Goal: Information Seeking & Learning: Compare options

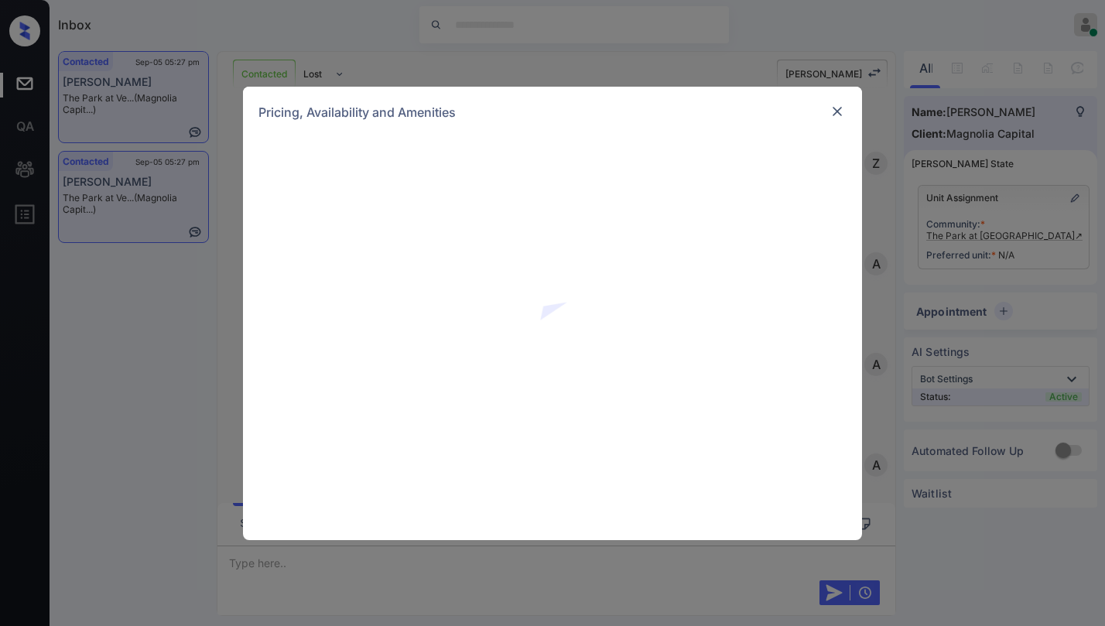
scroll to position [728, 0]
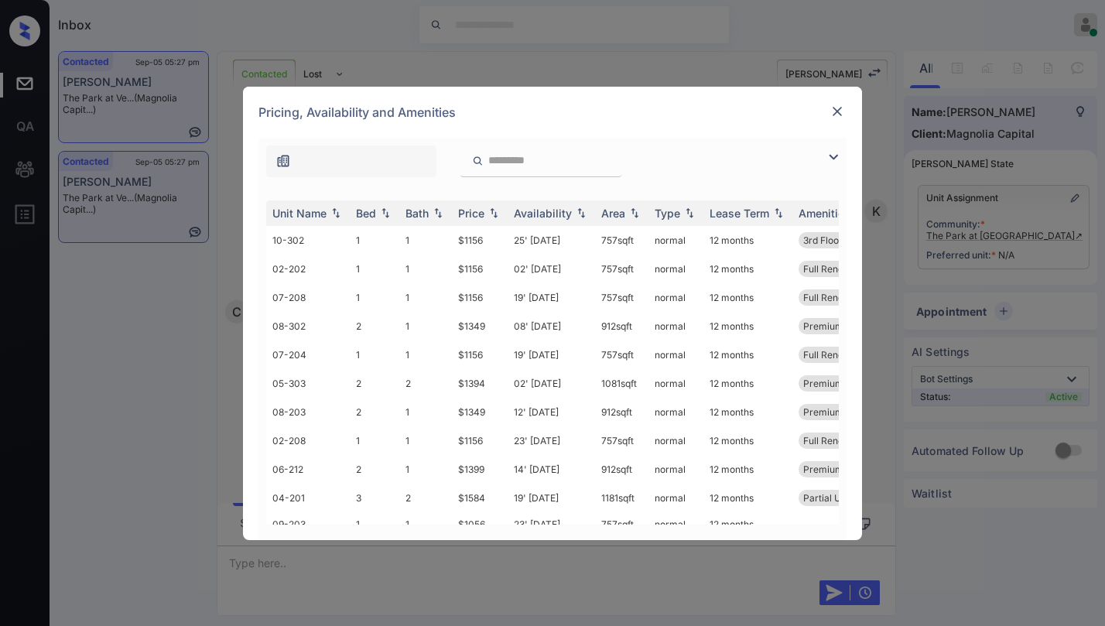
click at [831, 153] on img at bounding box center [833, 157] width 19 height 19
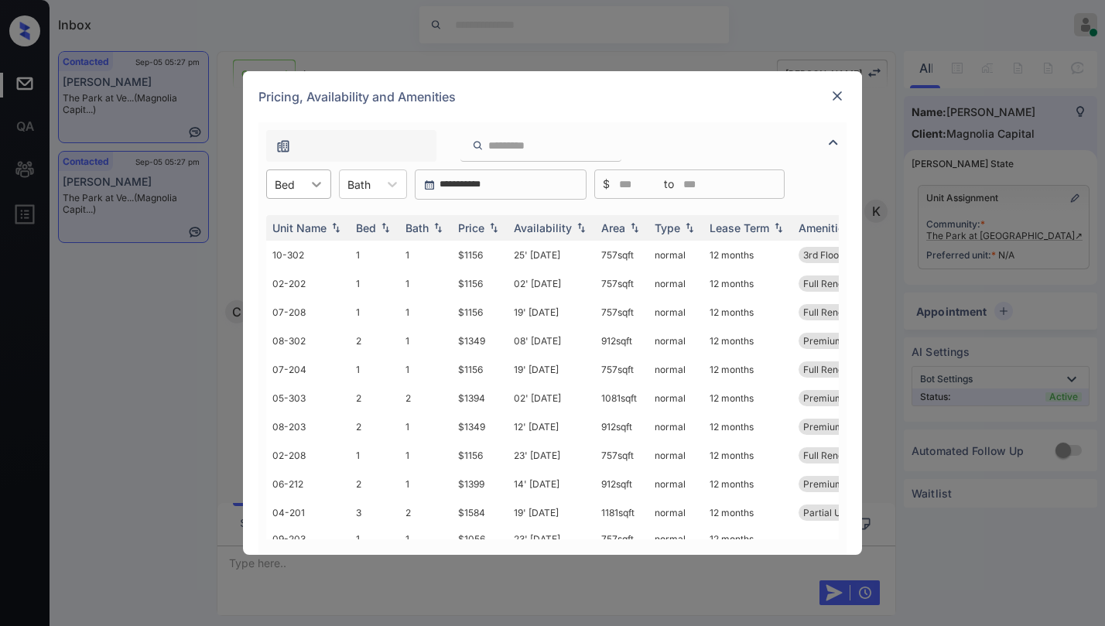
click at [310, 184] on icon at bounding box center [316, 183] width 15 height 15
click at [296, 245] on div "2" at bounding box center [298, 250] width 65 height 28
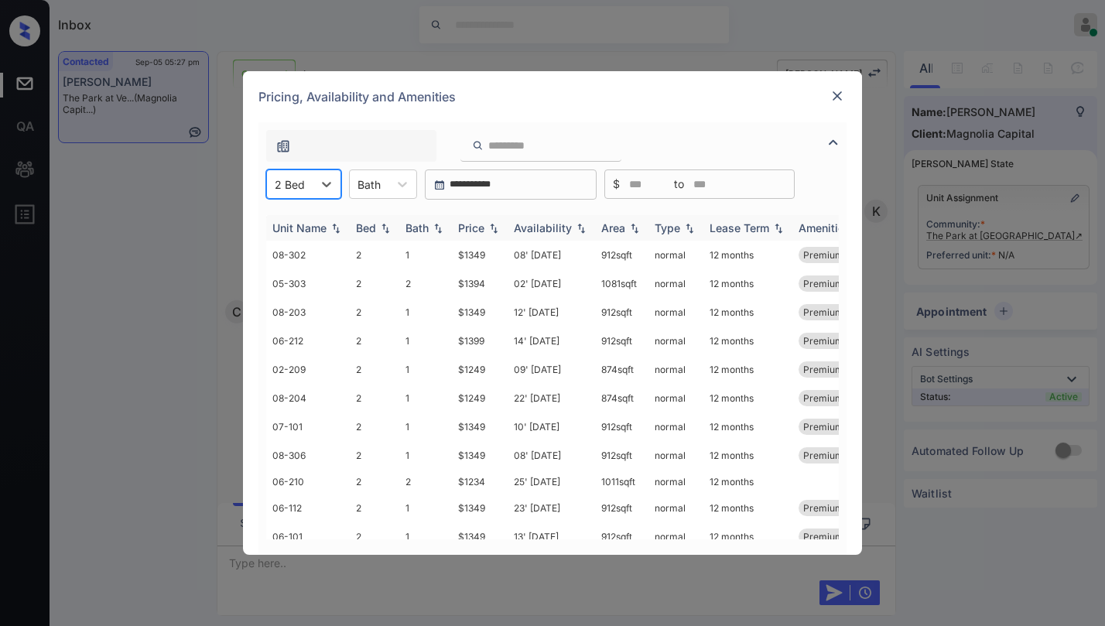
click at [481, 222] on div "Price" at bounding box center [471, 227] width 26 height 13
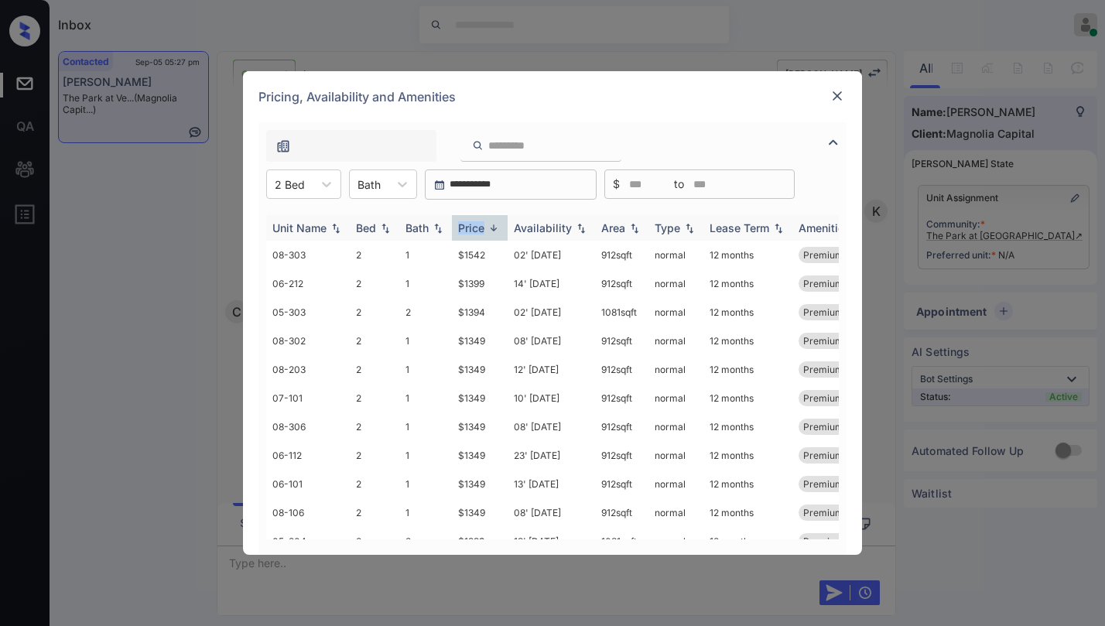
click at [481, 222] on div "Price" at bounding box center [471, 227] width 26 height 13
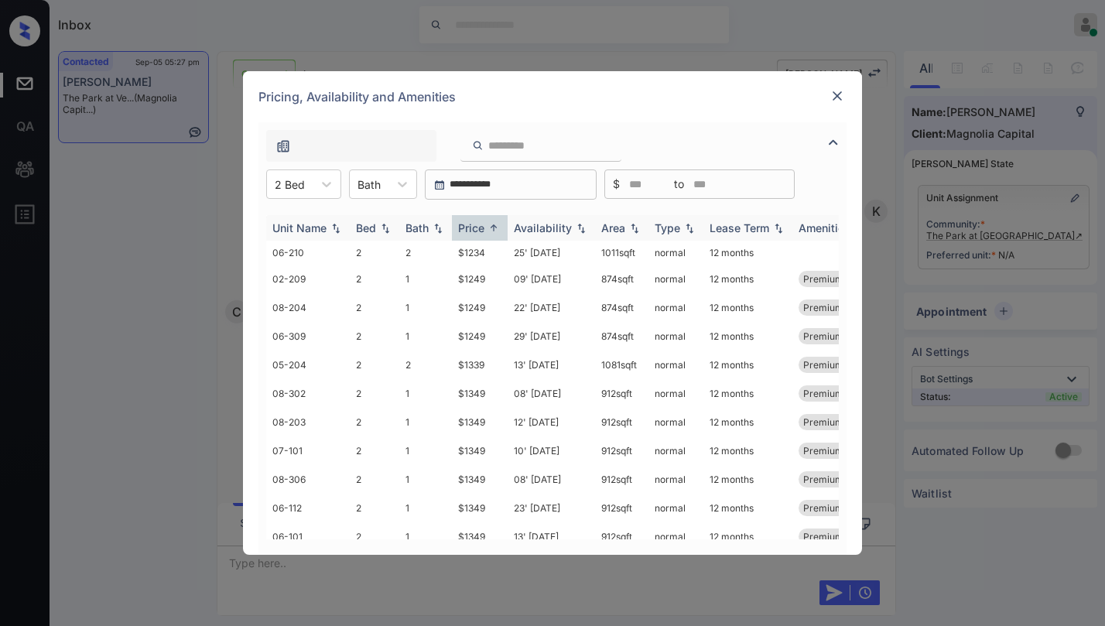
click at [481, 222] on div "Price" at bounding box center [471, 227] width 26 height 13
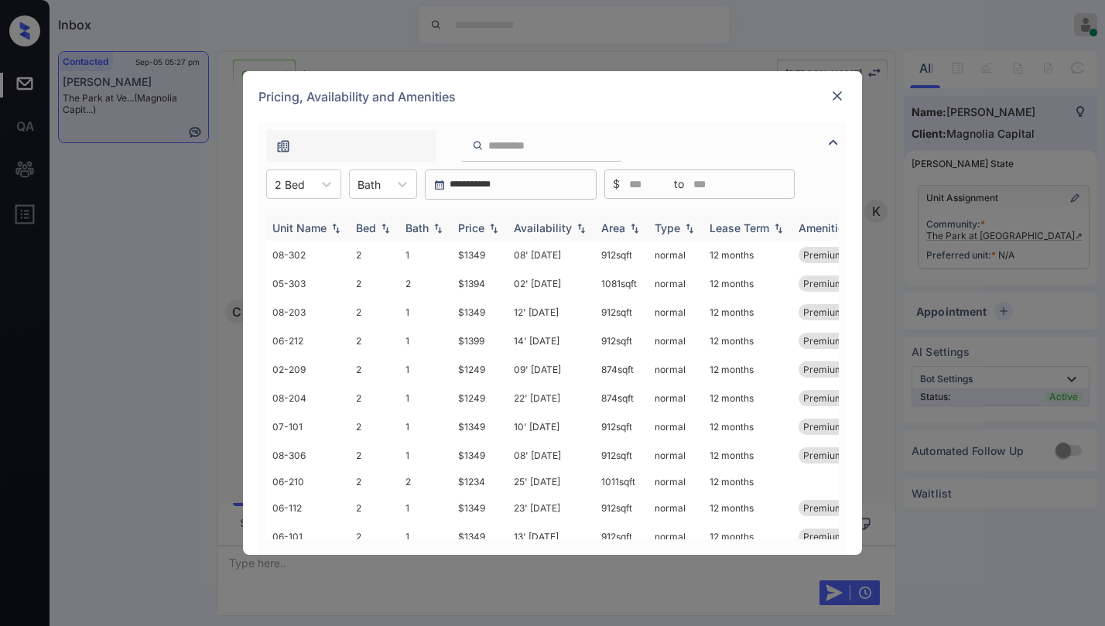
click at [481, 222] on div "Price" at bounding box center [471, 227] width 26 height 13
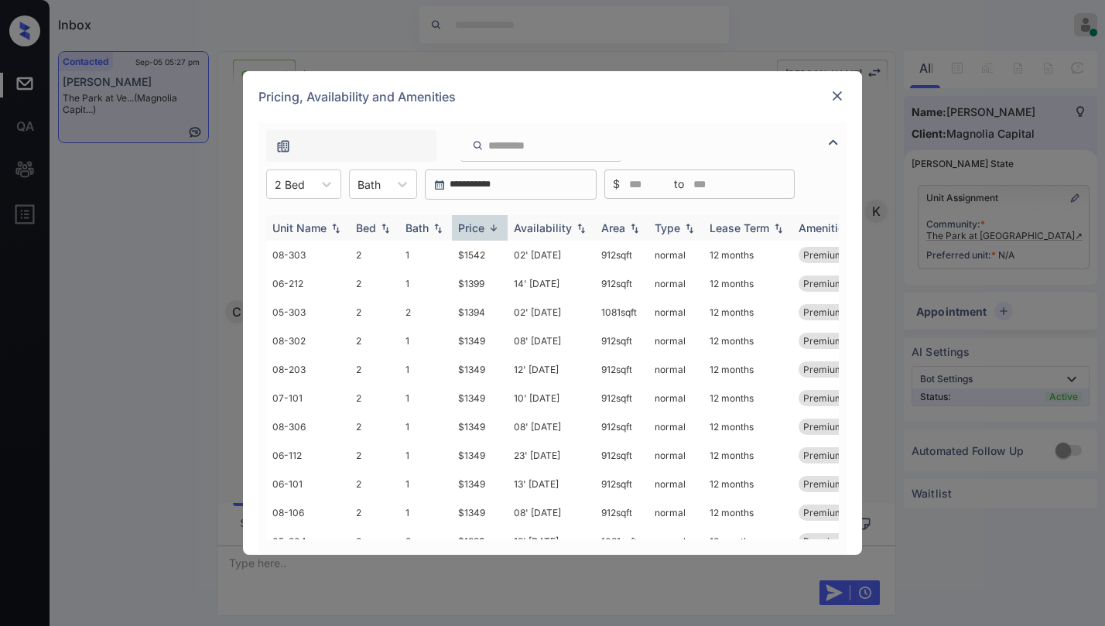
click at [481, 222] on div "Price" at bounding box center [471, 227] width 26 height 13
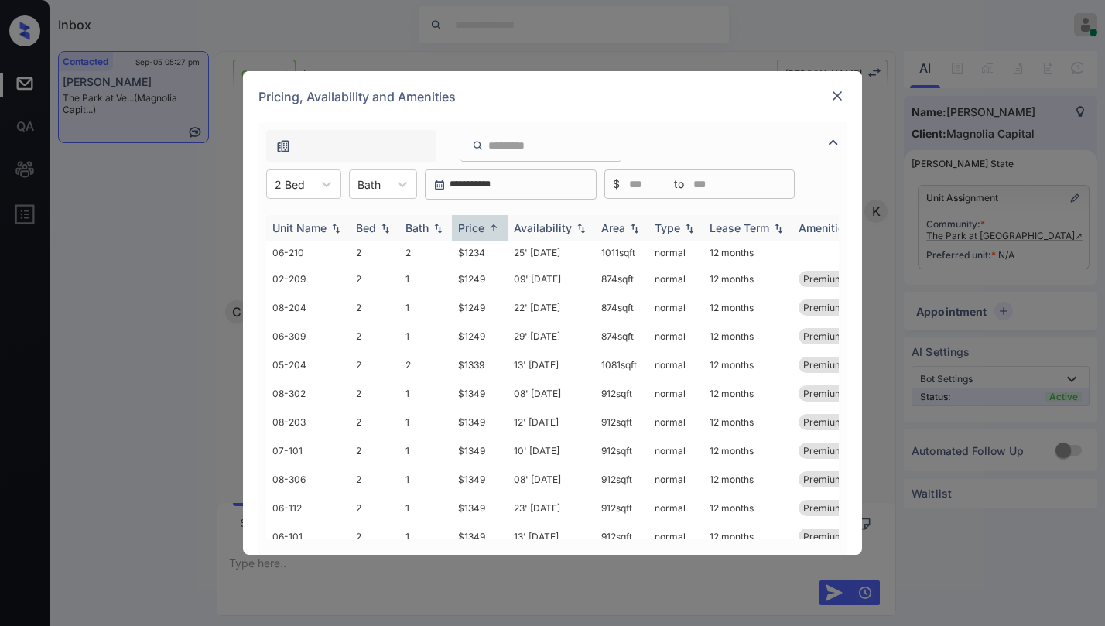
click at [481, 222] on div "Price" at bounding box center [471, 227] width 26 height 13
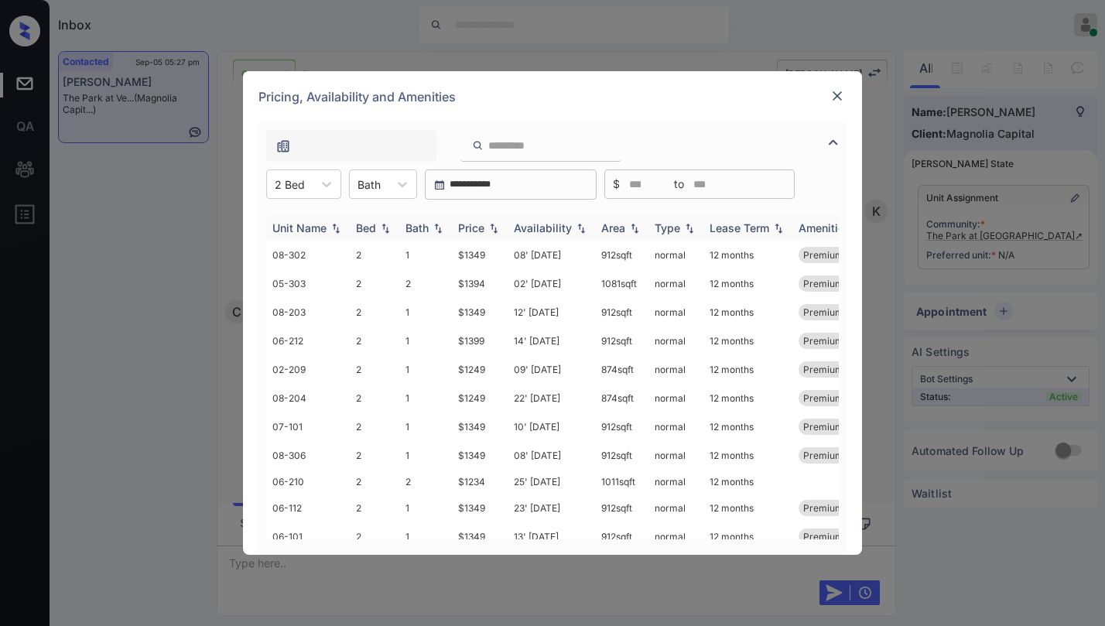
click at [481, 222] on div "Price" at bounding box center [471, 227] width 26 height 13
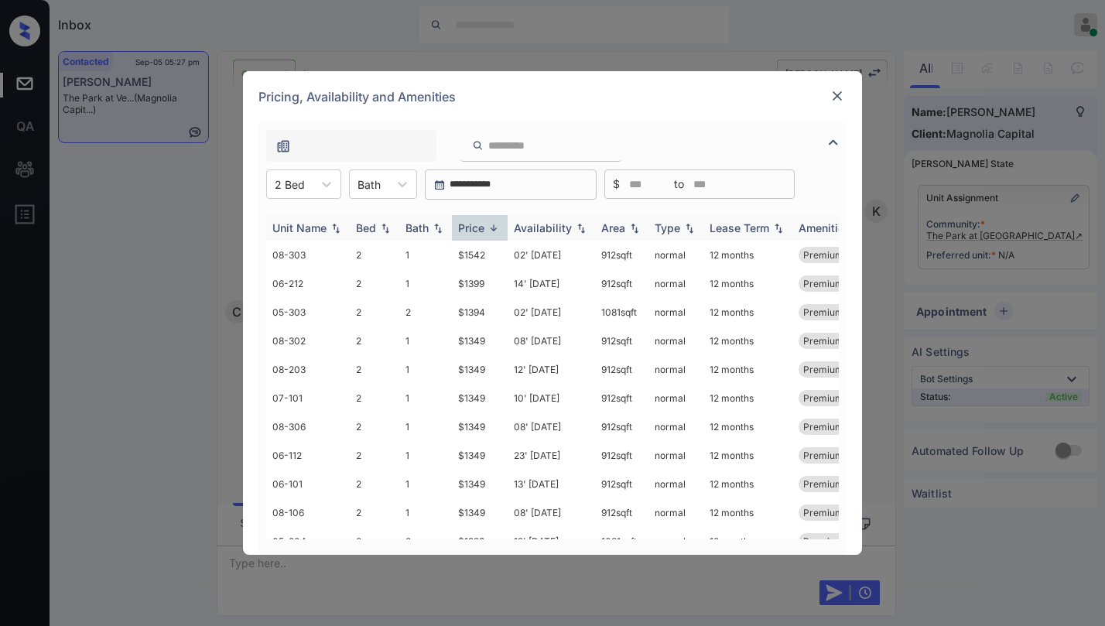
click at [481, 222] on div "Price" at bounding box center [471, 227] width 26 height 13
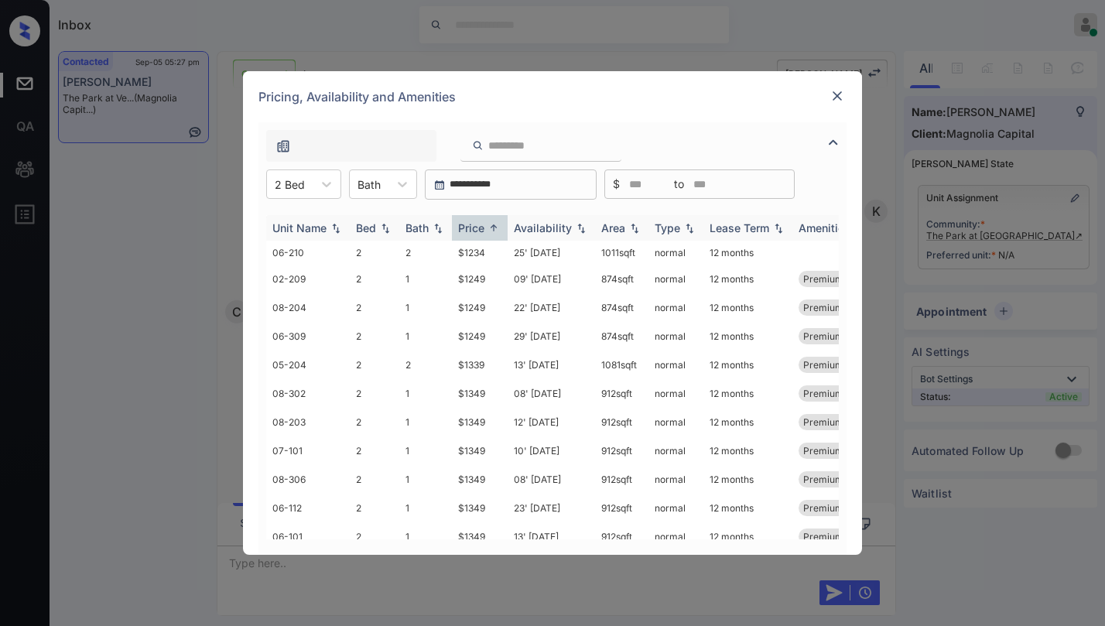
click at [481, 222] on div "Price" at bounding box center [471, 227] width 26 height 13
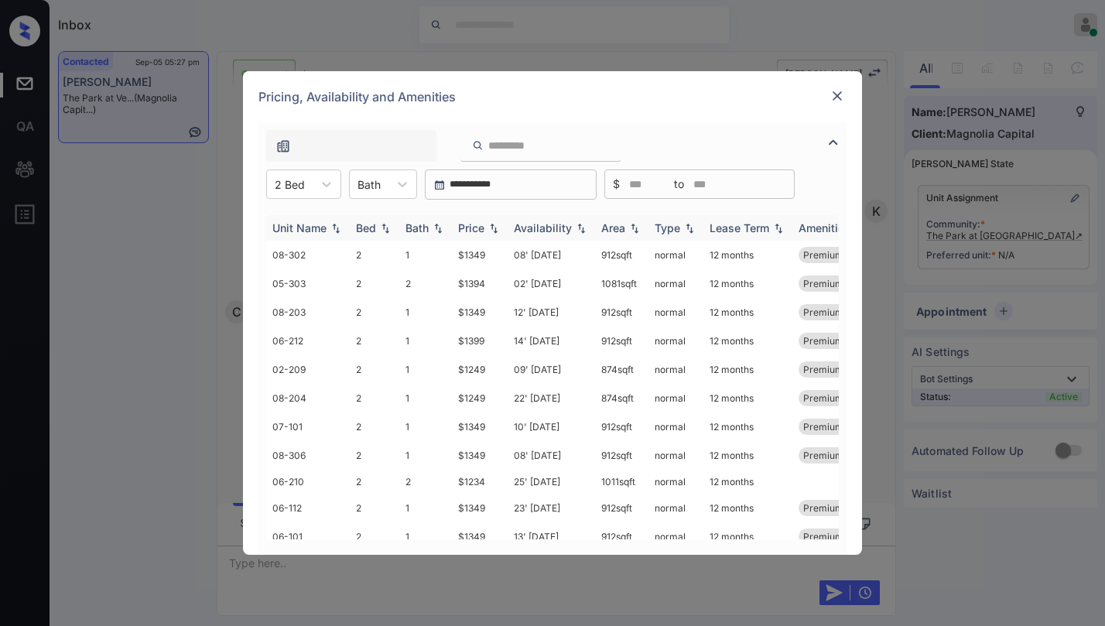
click at [481, 222] on div "Price" at bounding box center [471, 227] width 26 height 13
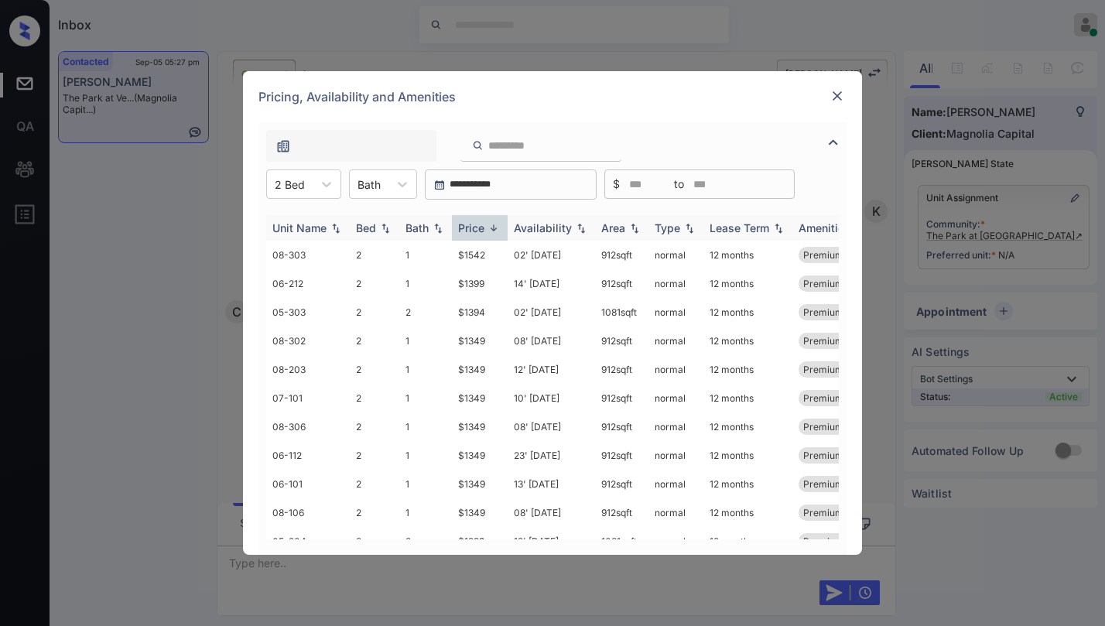
click at [481, 222] on div "Price" at bounding box center [471, 227] width 26 height 13
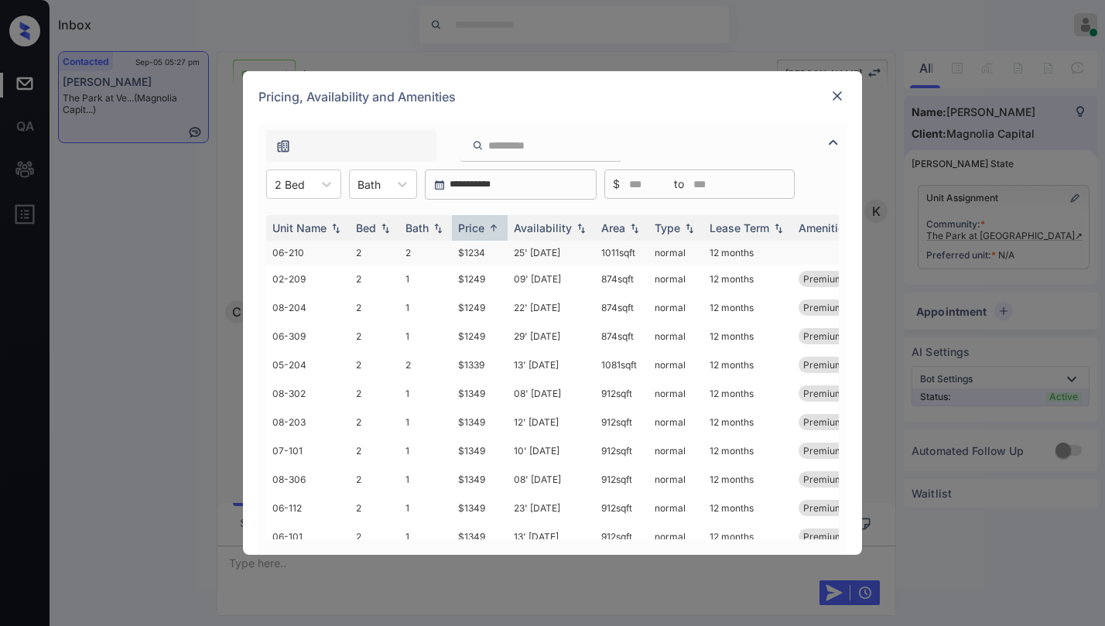
click at [483, 252] on td "$1234" at bounding box center [480, 253] width 56 height 24
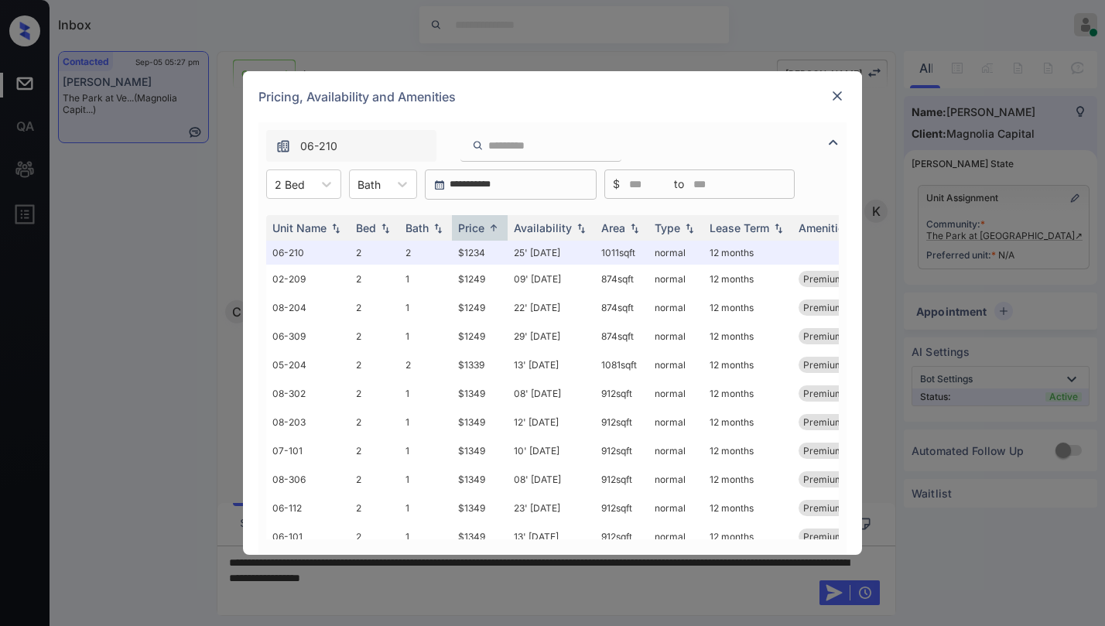
click at [842, 95] on img at bounding box center [837, 95] width 15 height 15
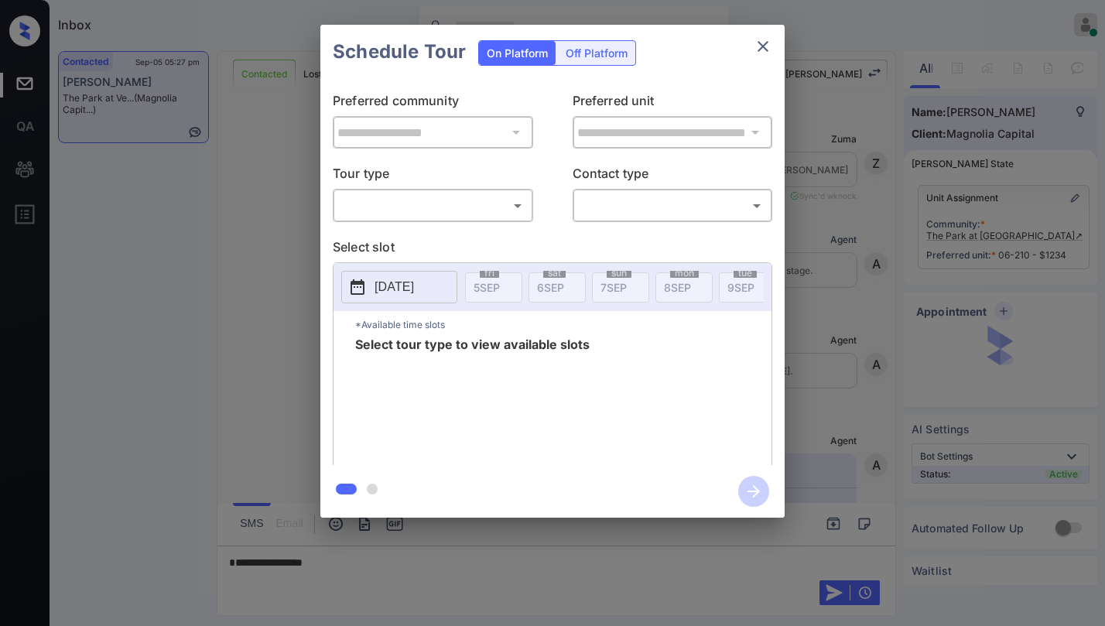
scroll to position [728, 0]
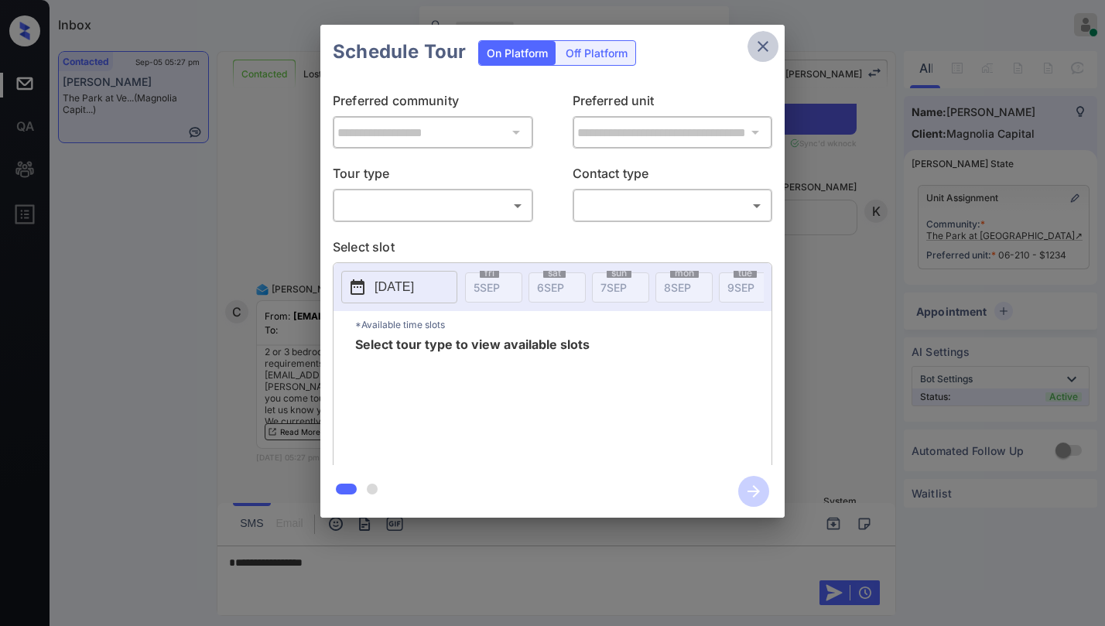
click at [771, 49] on icon "close" at bounding box center [763, 46] width 19 height 19
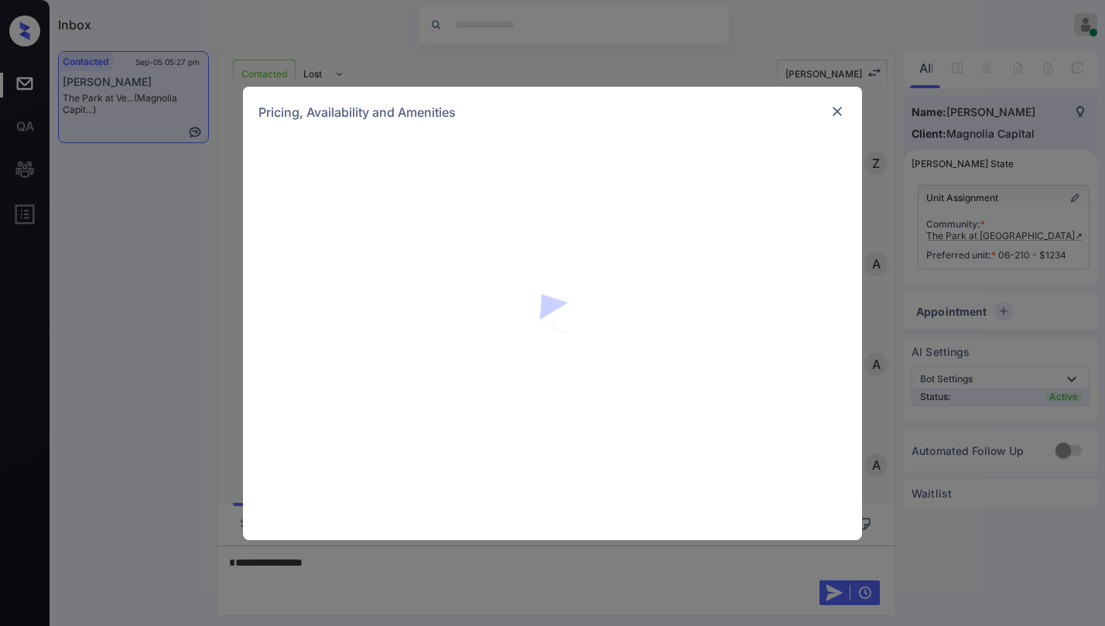
scroll to position [728, 0]
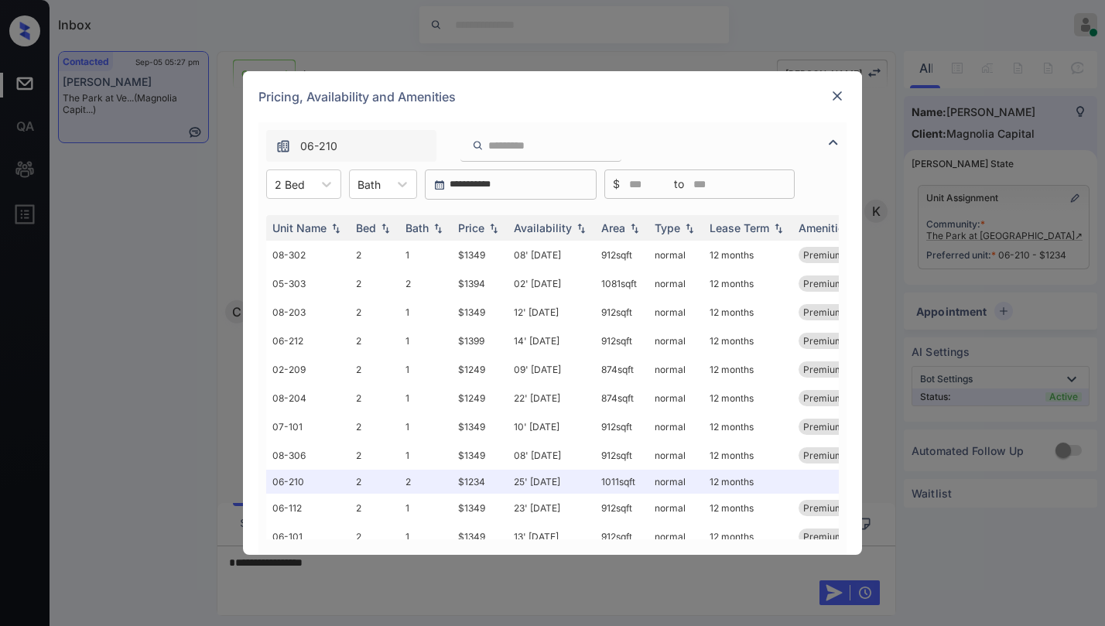
click at [837, 147] on img at bounding box center [833, 142] width 19 height 19
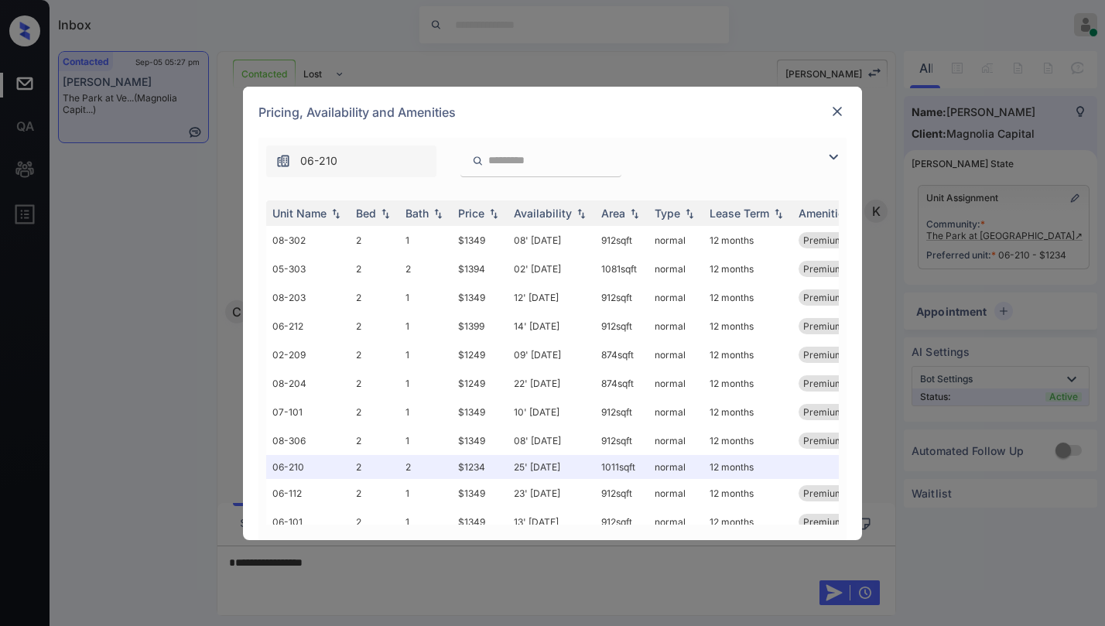
click at [834, 159] on img at bounding box center [833, 157] width 19 height 19
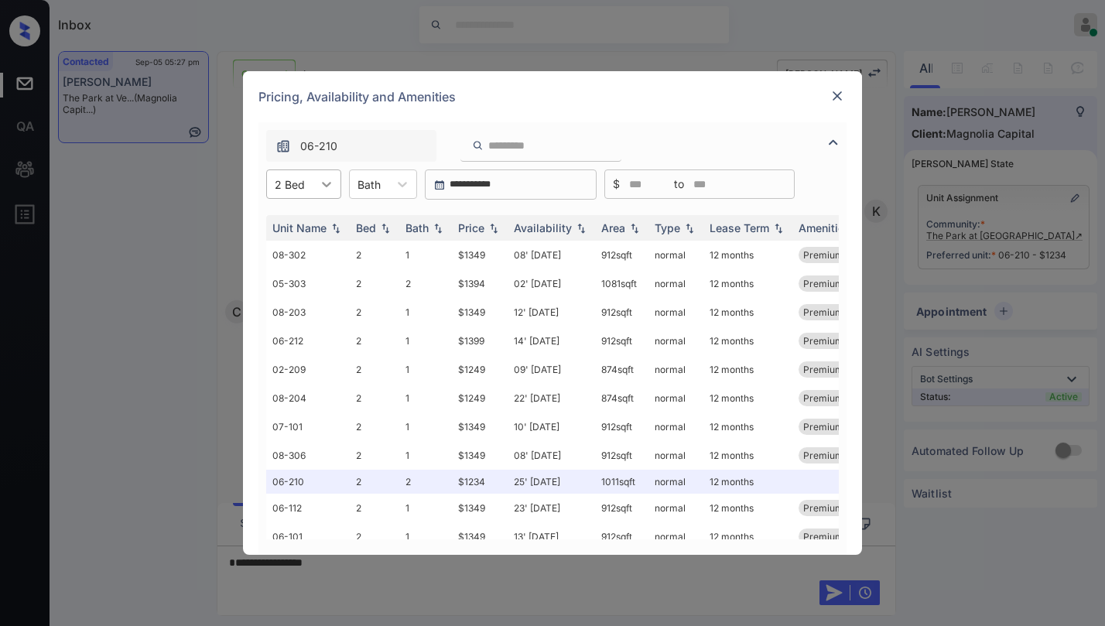
click at [320, 183] on icon at bounding box center [326, 183] width 15 height 15
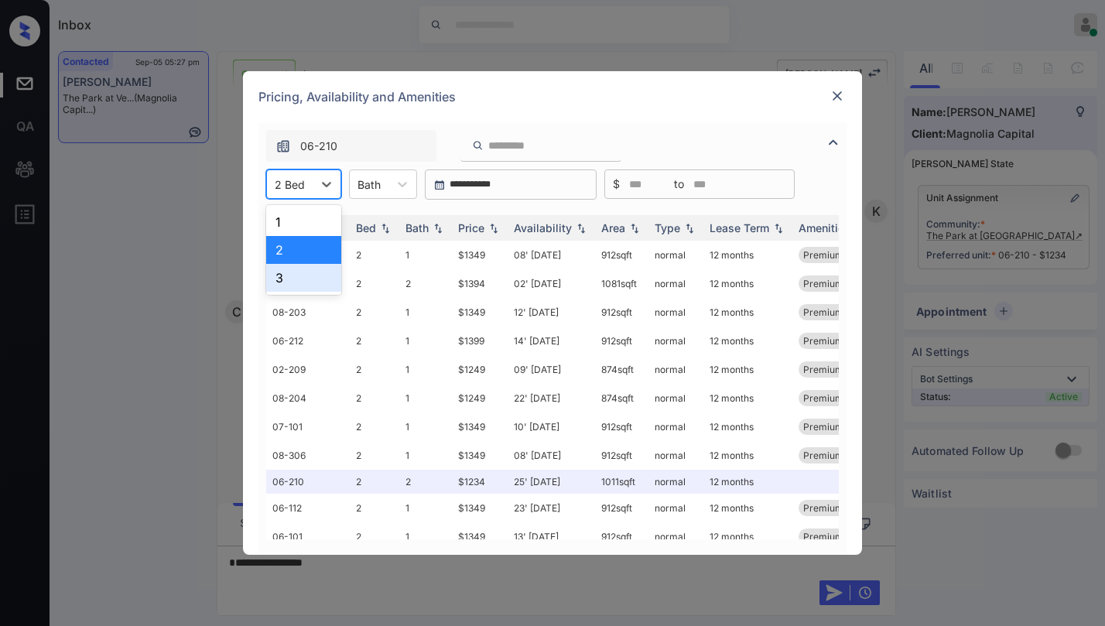
click at [283, 277] on div "3" at bounding box center [303, 278] width 75 height 28
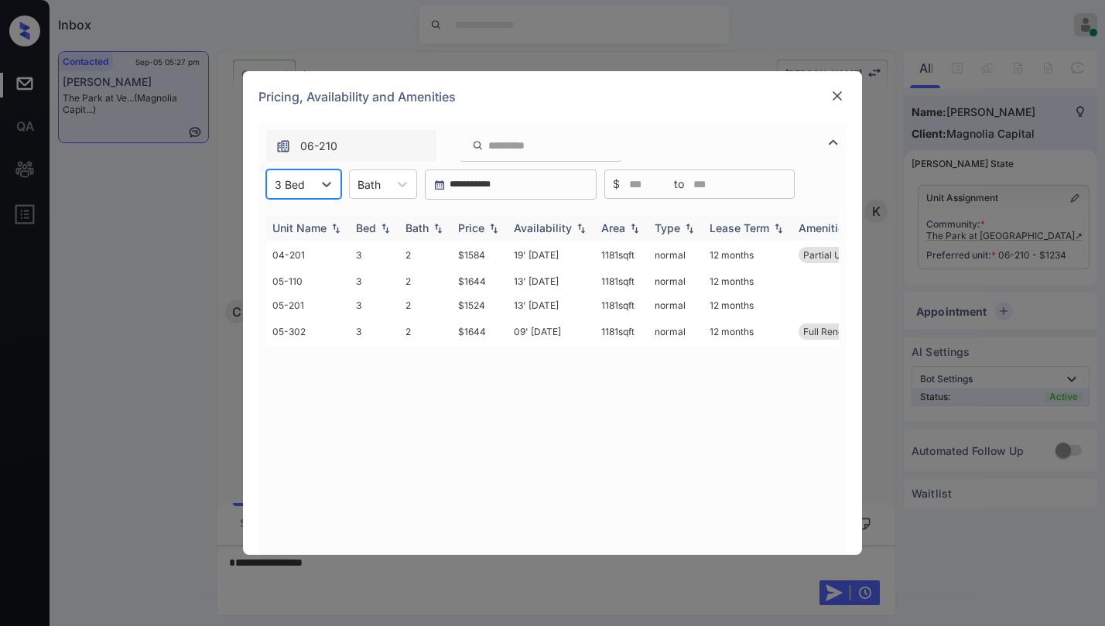
click at [478, 227] on div "Price" at bounding box center [471, 227] width 26 height 13
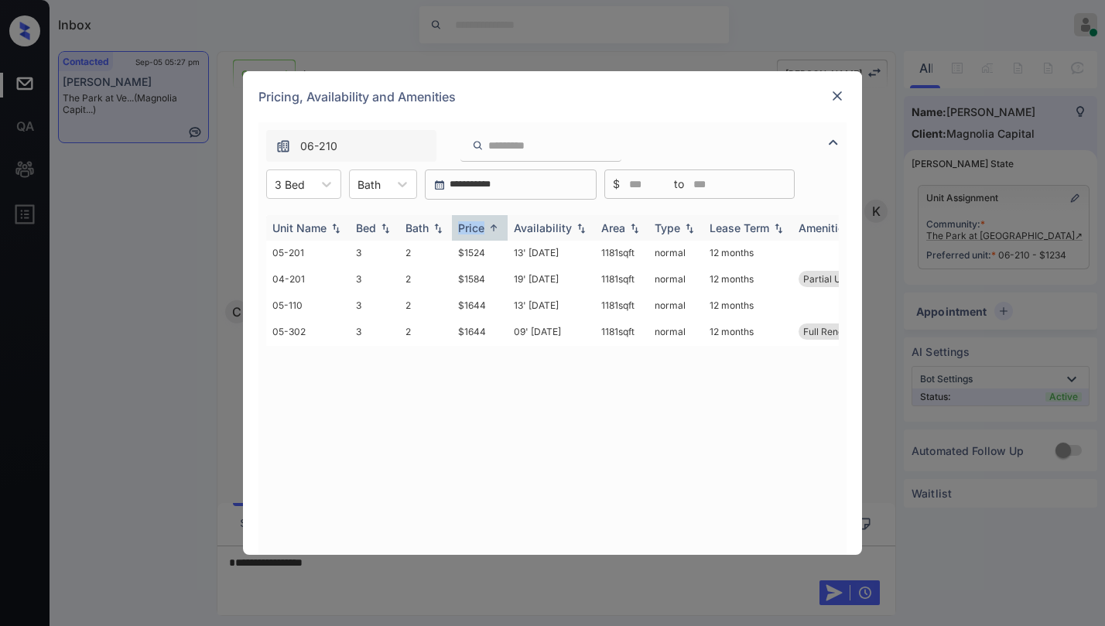
click at [478, 227] on div "Price" at bounding box center [471, 227] width 26 height 13
click at [480, 228] on div "Price" at bounding box center [471, 227] width 26 height 13
click at [484, 252] on td "$1524" at bounding box center [480, 253] width 56 height 24
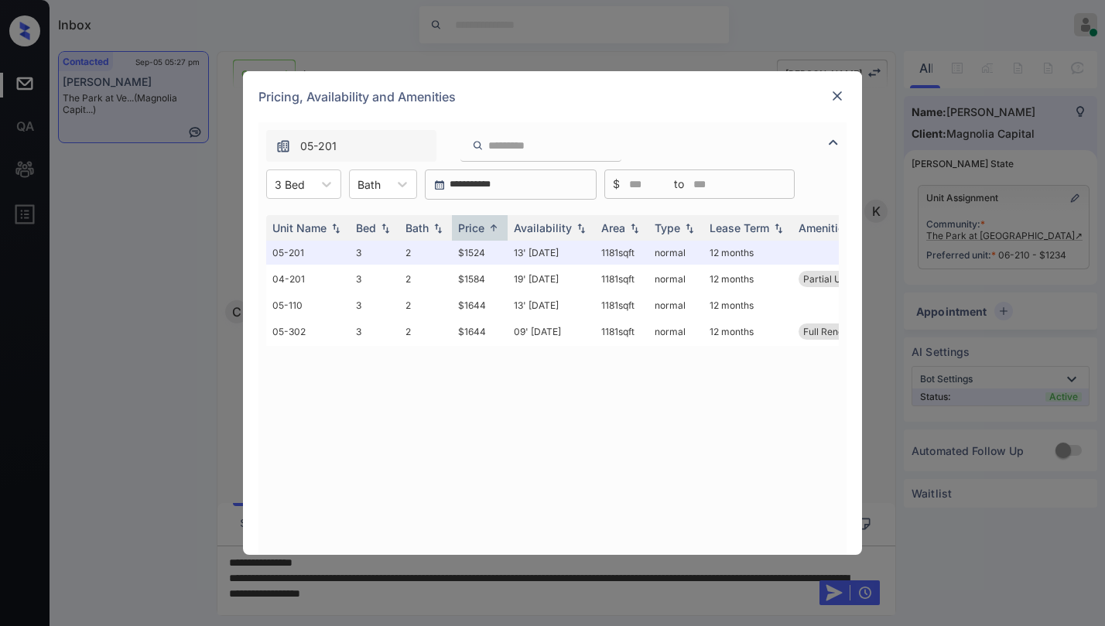
click at [839, 98] on img at bounding box center [837, 95] width 15 height 15
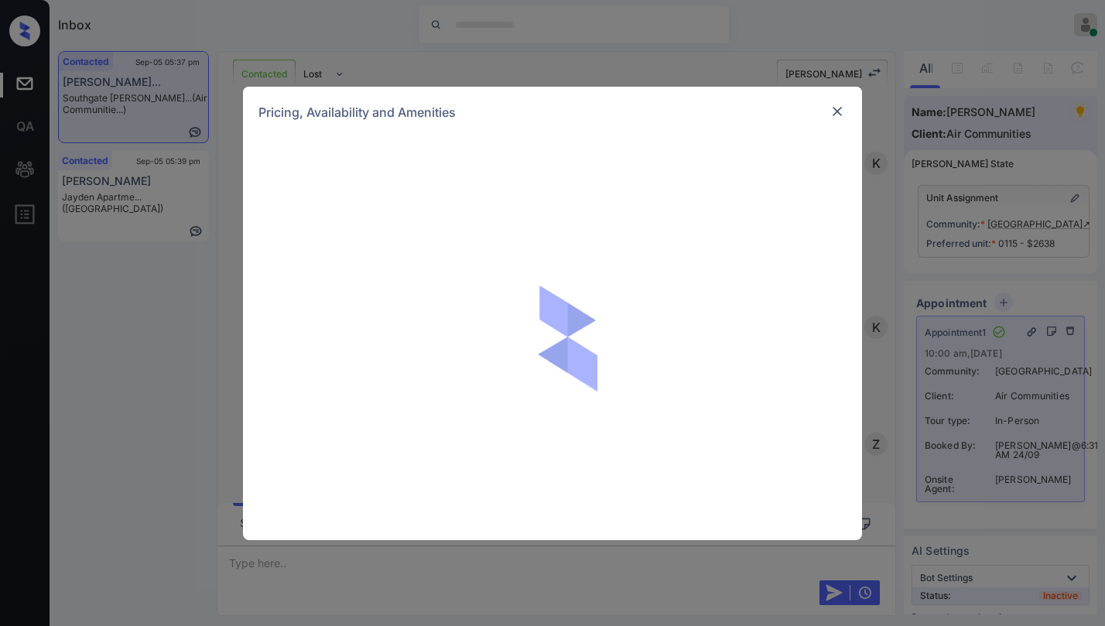
scroll to position [8797, 0]
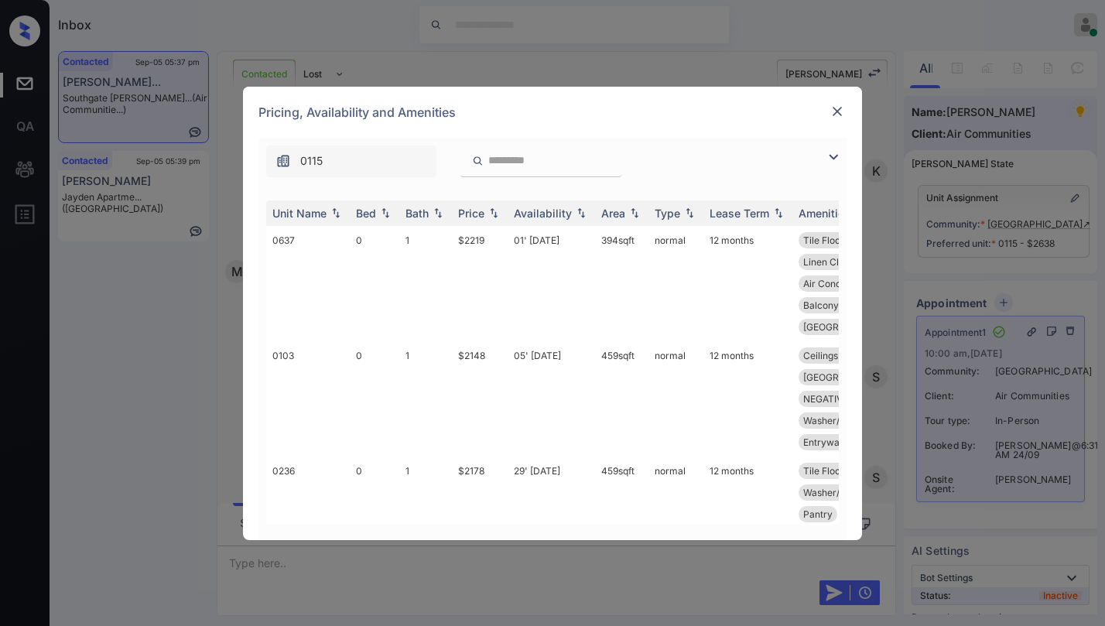
click at [828, 156] on img at bounding box center [833, 157] width 19 height 19
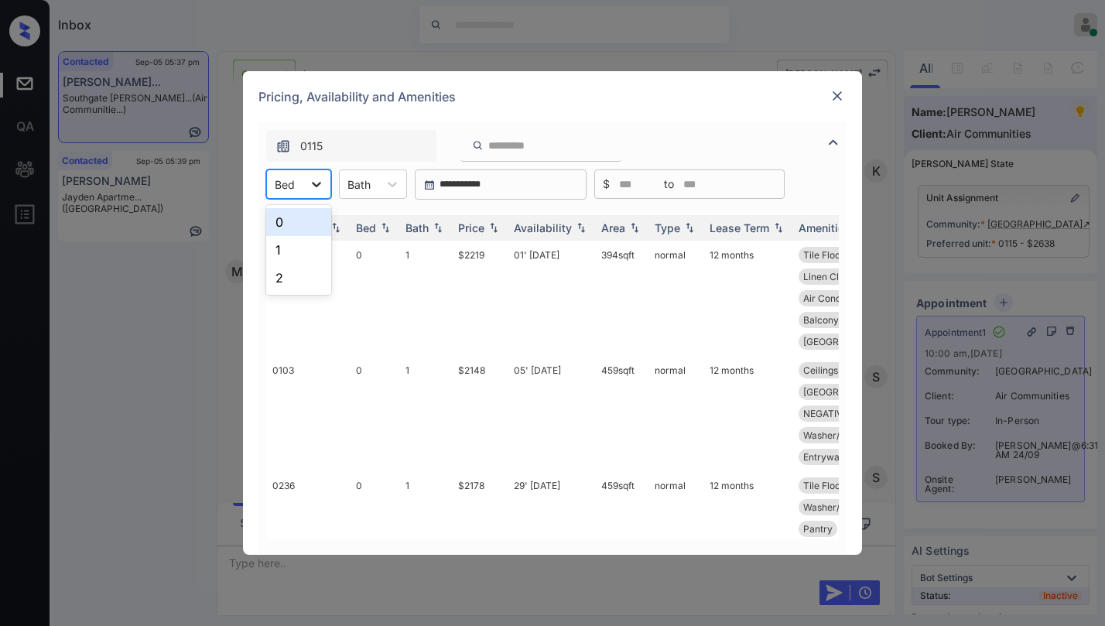
click at [316, 185] on icon at bounding box center [316, 184] width 9 height 5
click at [304, 224] on div "0" at bounding box center [298, 222] width 65 height 28
click at [487, 225] on img at bounding box center [493, 228] width 15 height 11
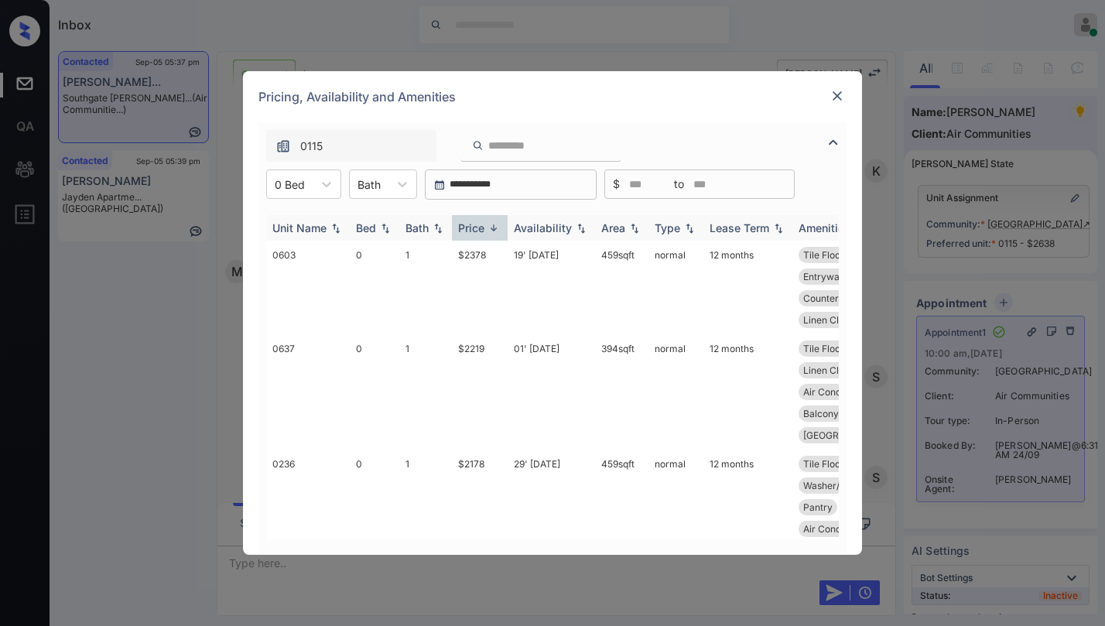
click at [487, 225] on img at bounding box center [493, 228] width 15 height 12
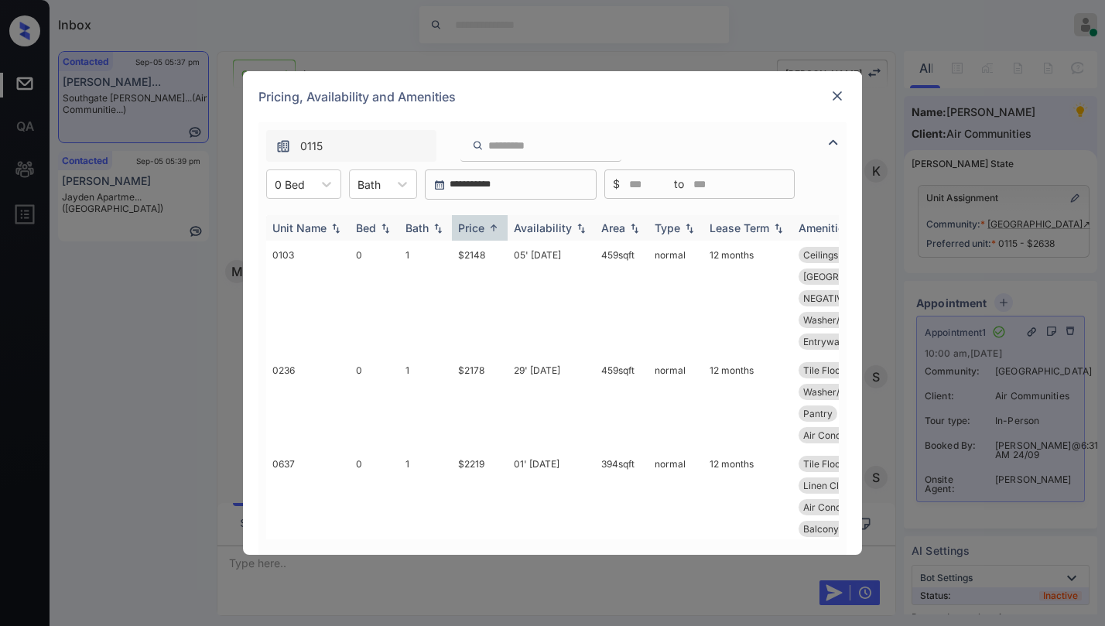
click at [487, 225] on img at bounding box center [493, 228] width 15 height 12
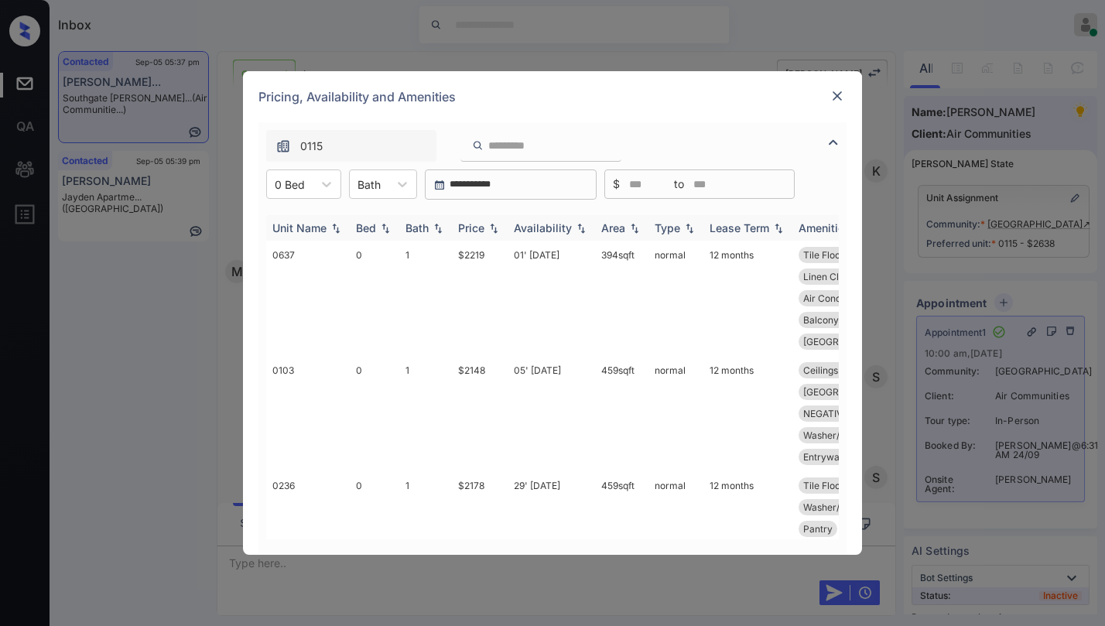
click at [487, 225] on img at bounding box center [493, 228] width 15 height 11
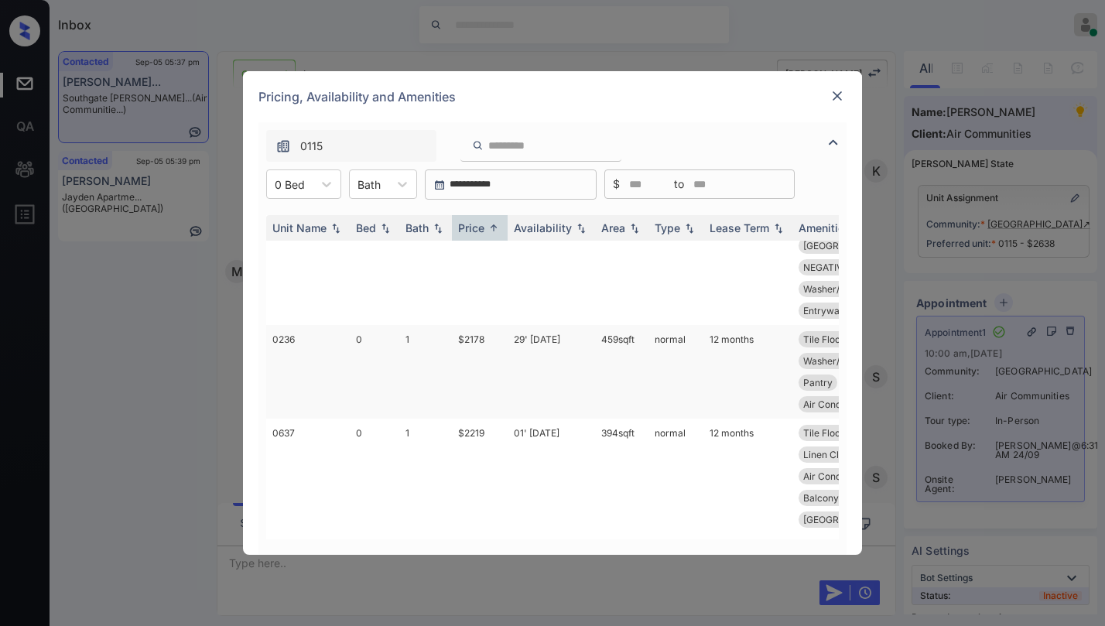
scroll to position [0, 0]
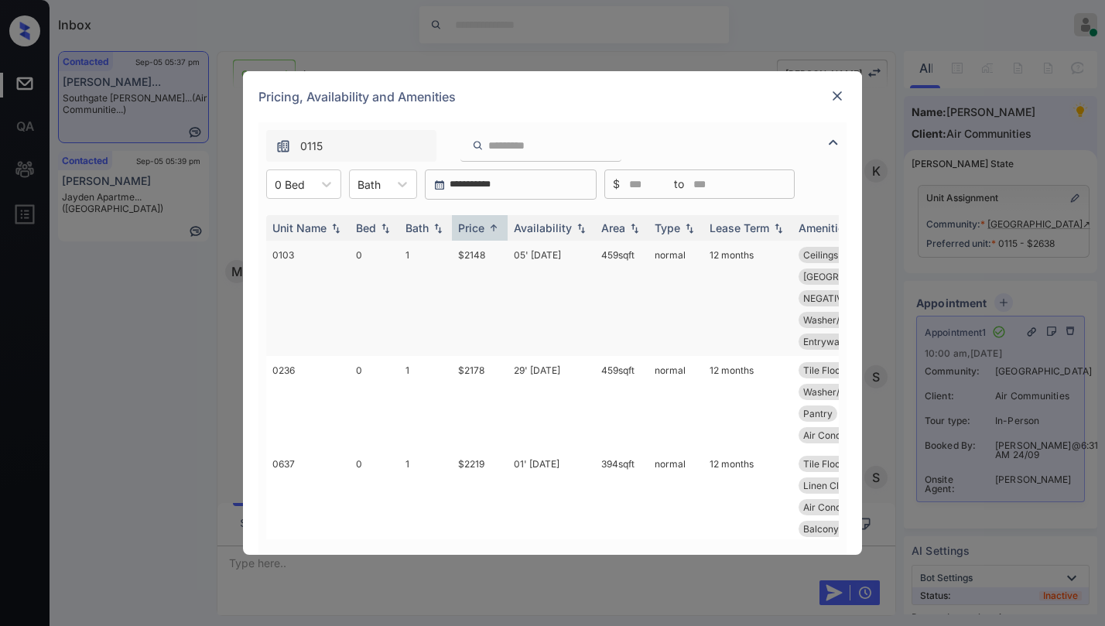
click at [478, 257] on td "$2148" at bounding box center [480, 298] width 56 height 115
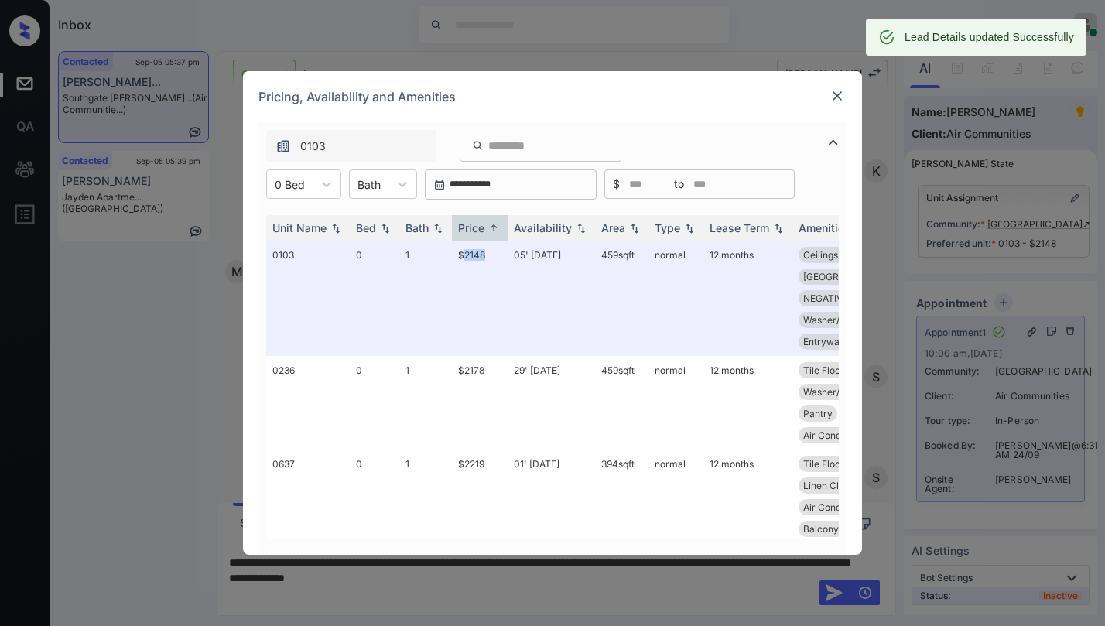
click at [855, 89] on div "Pricing, Availability and Amenities" at bounding box center [552, 96] width 619 height 51
click at [841, 98] on img at bounding box center [837, 95] width 15 height 15
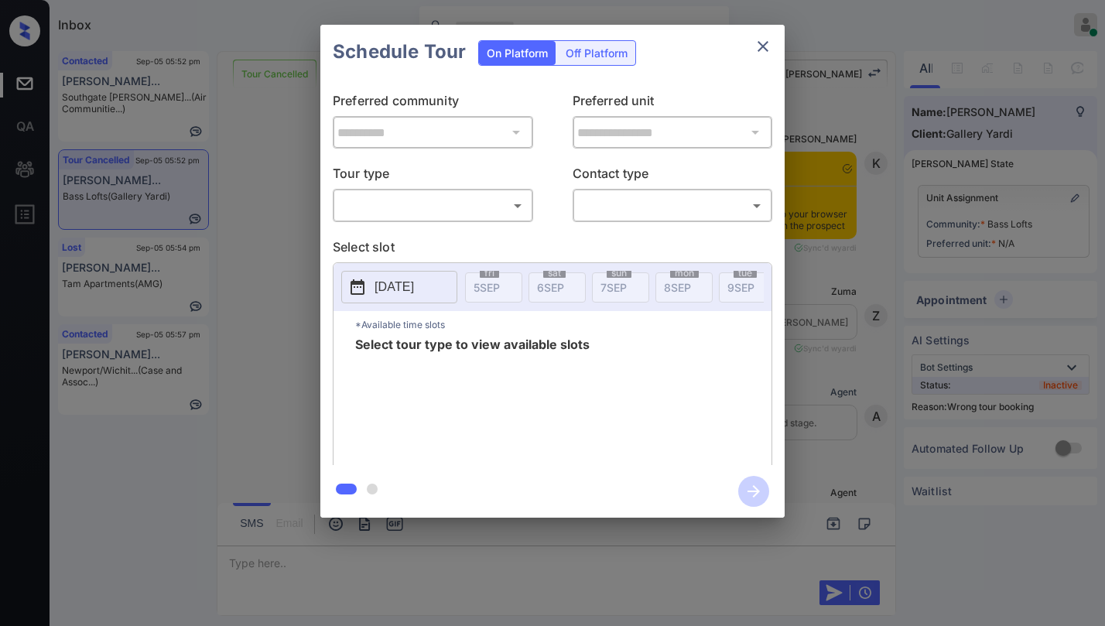
click at [453, 211] on body "Inbox [PERSON_NAME] Online Set yourself offline Set yourself on break Profile S…" at bounding box center [552, 313] width 1105 height 626
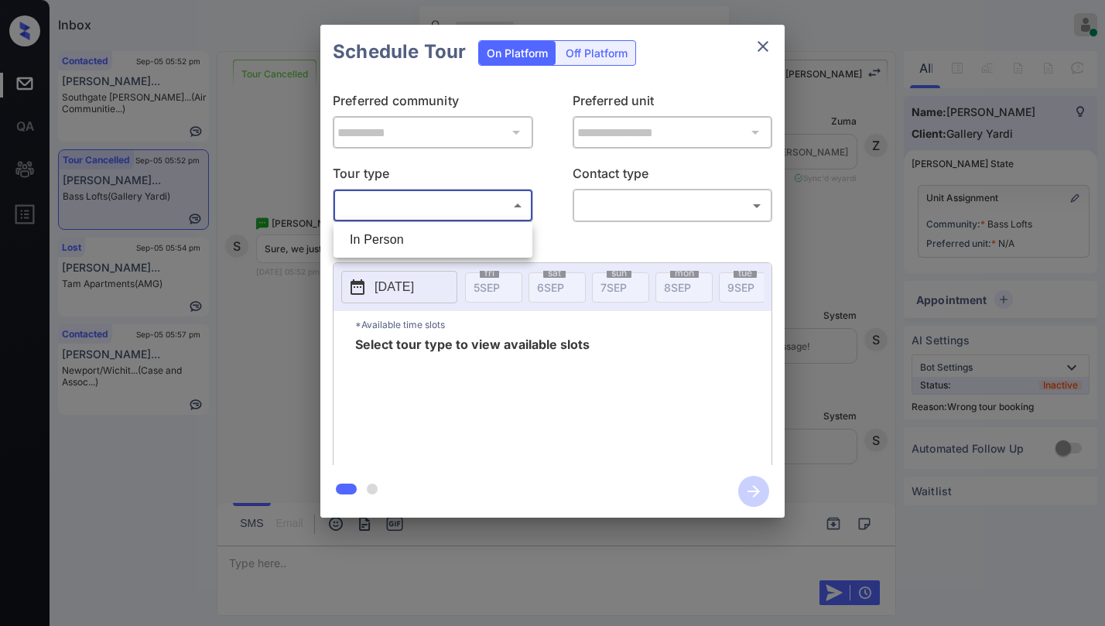
click at [464, 224] on ul "In Person" at bounding box center [433, 240] width 199 height 36
click at [770, 47] on div at bounding box center [552, 313] width 1105 height 626
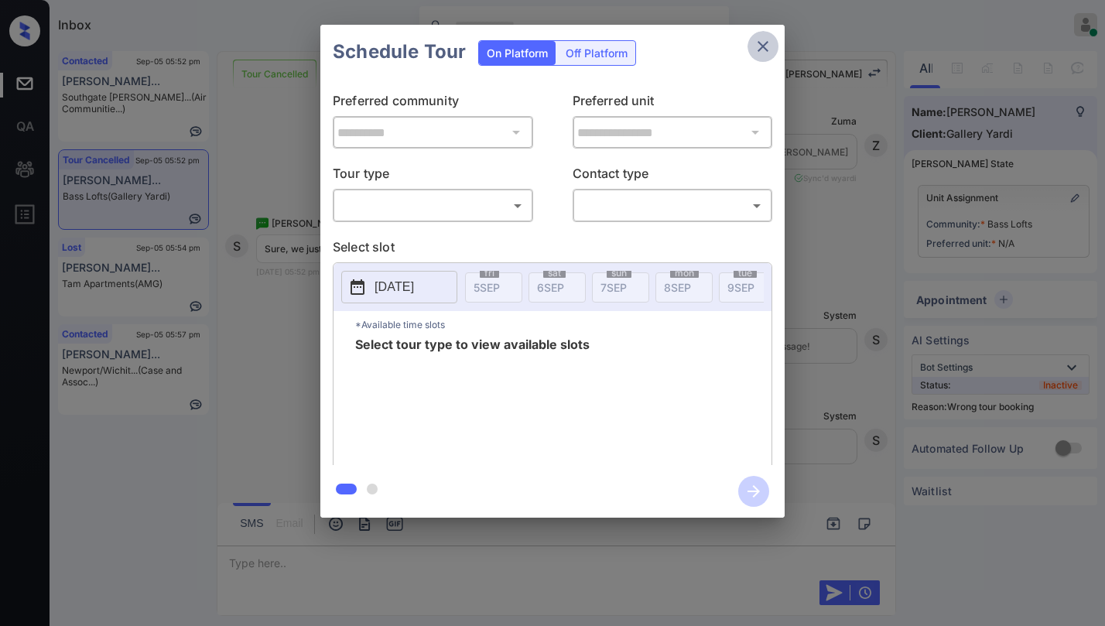
click at [768, 47] on icon "close" at bounding box center [763, 46] width 19 height 19
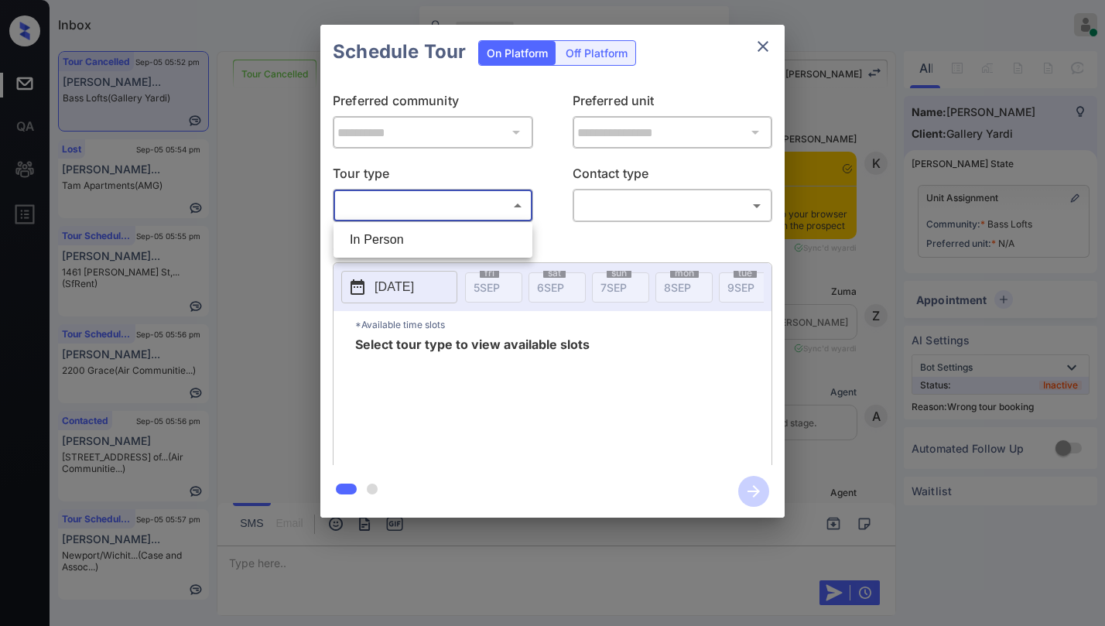
click at [424, 212] on body "Inbox [PERSON_NAME] Online Set yourself offline Set yourself on break Profile S…" at bounding box center [552, 313] width 1105 height 626
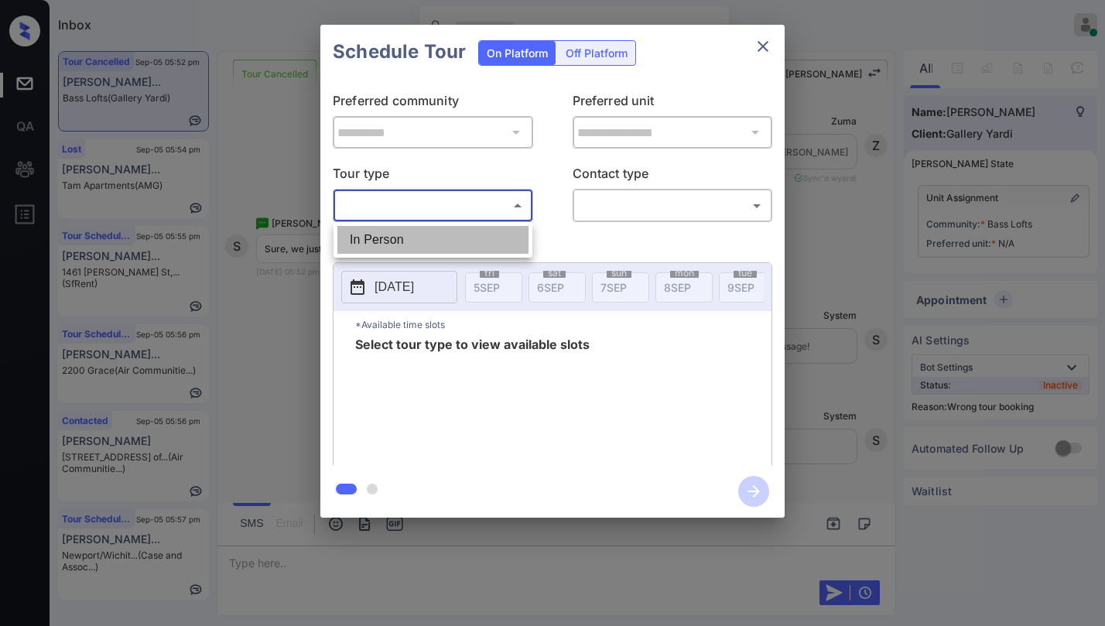
click at [406, 238] on li "In Person" at bounding box center [432, 240] width 191 height 28
type input "********"
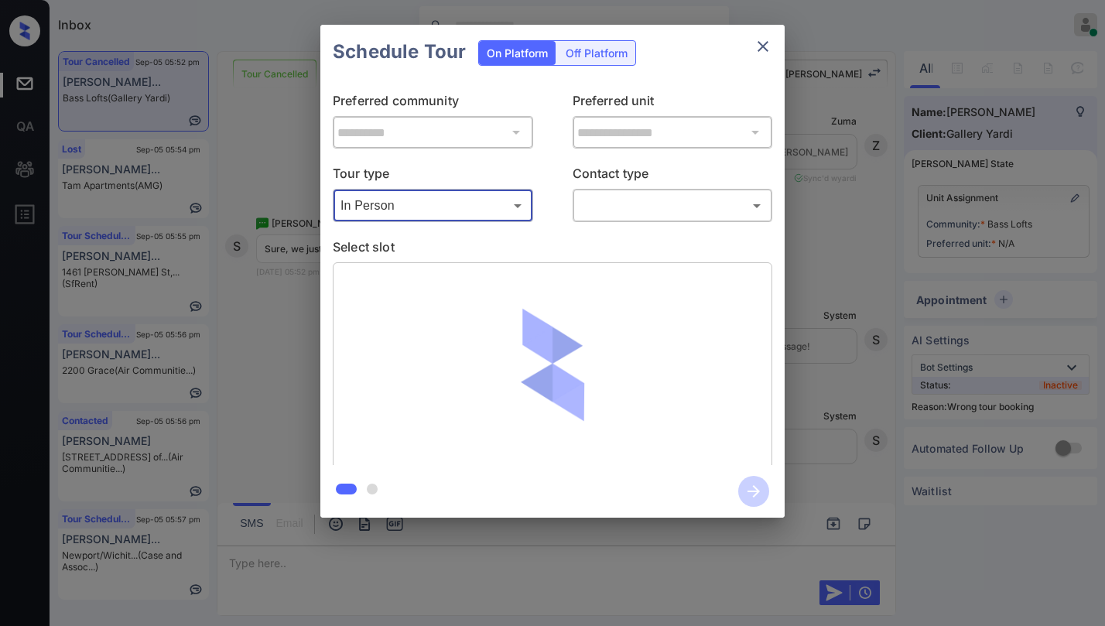
click at [621, 189] on div "​ ​" at bounding box center [673, 205] width 200 height 33
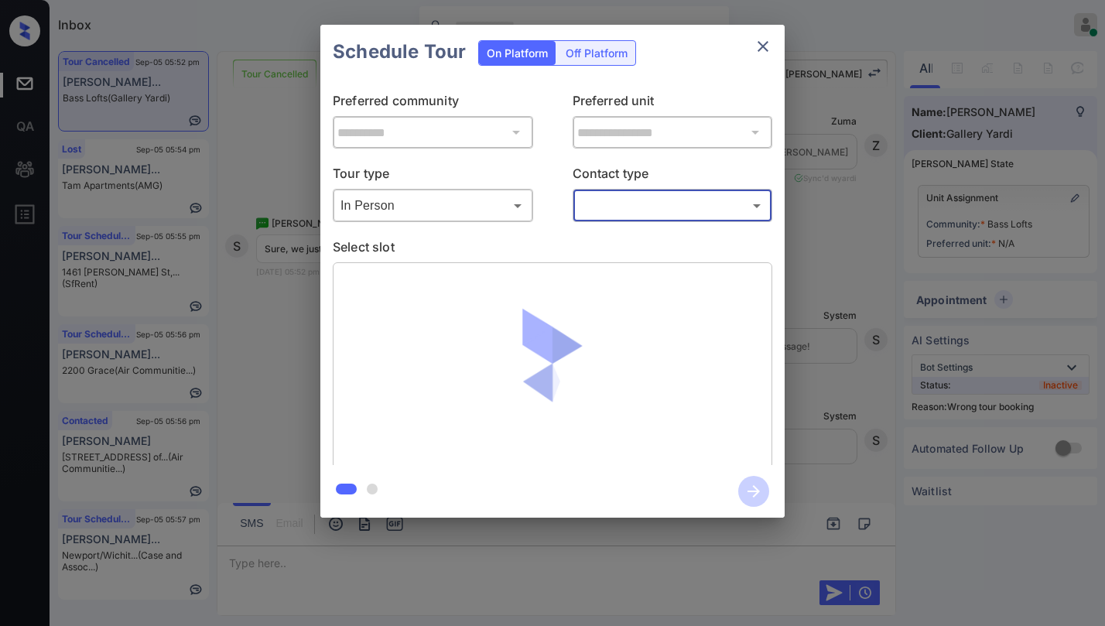
click at [624, 196] on body "Inbox [PERSON_NAME] Online Set yourself offline Set yourself on break Profile S…" at bounding box center [552, 313] width 1105 height 626
click at [615, 272] on li "Text" at bounding box center [672, 268] width 191 height 28
type input "****"
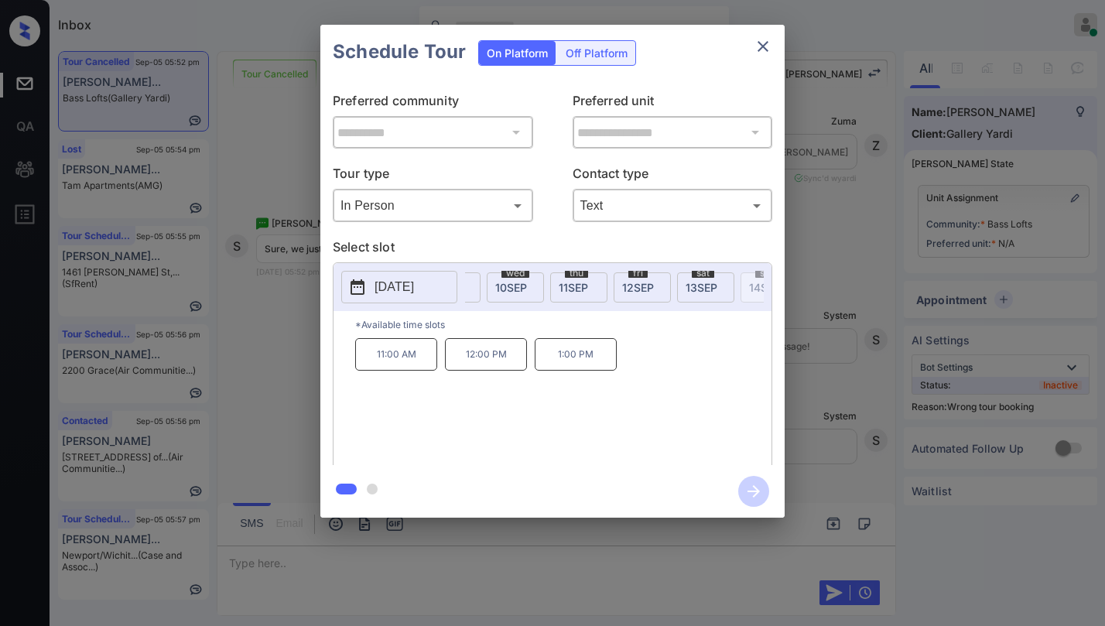
scroll to position [0, 318]
click at [672, 283] on span "13 SEP" at bounding box center [679, 287] width 32 height 13
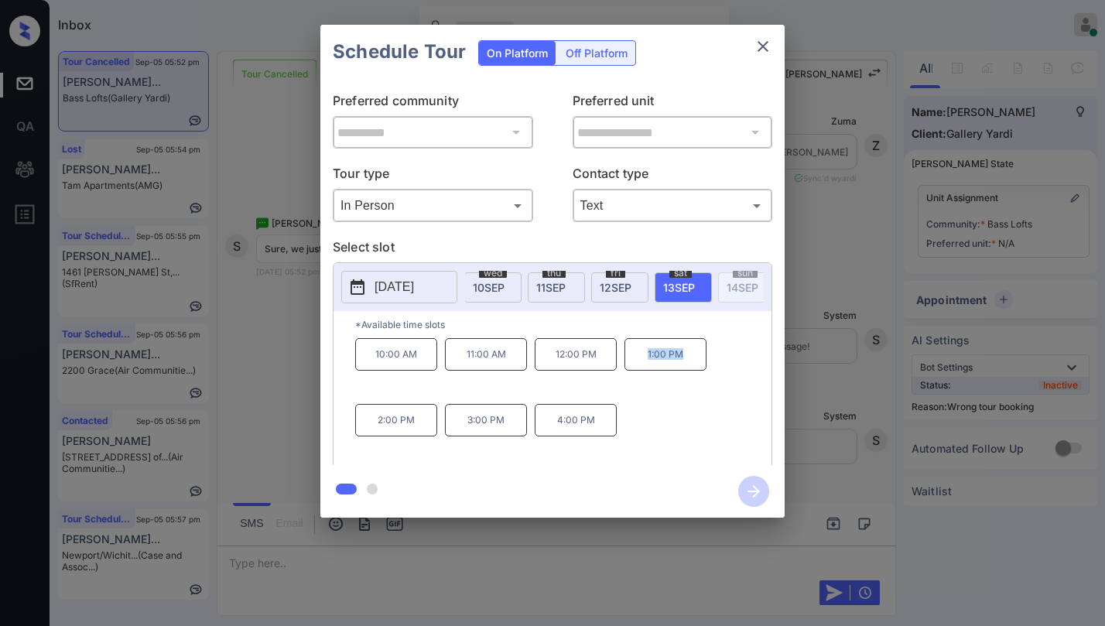
drag, startPoint x: 639, startPoint y: 358, endPoint x: 693, endPoint y: 355, distance: 54.3
click at [692, 355] on p "1:00 PM" at bounding box center [666, 354] width 82 height 33
copy p "1:00 PM"
click at [759, 53] on icon "close" at bounding box center [763, 46] width 19 height 19
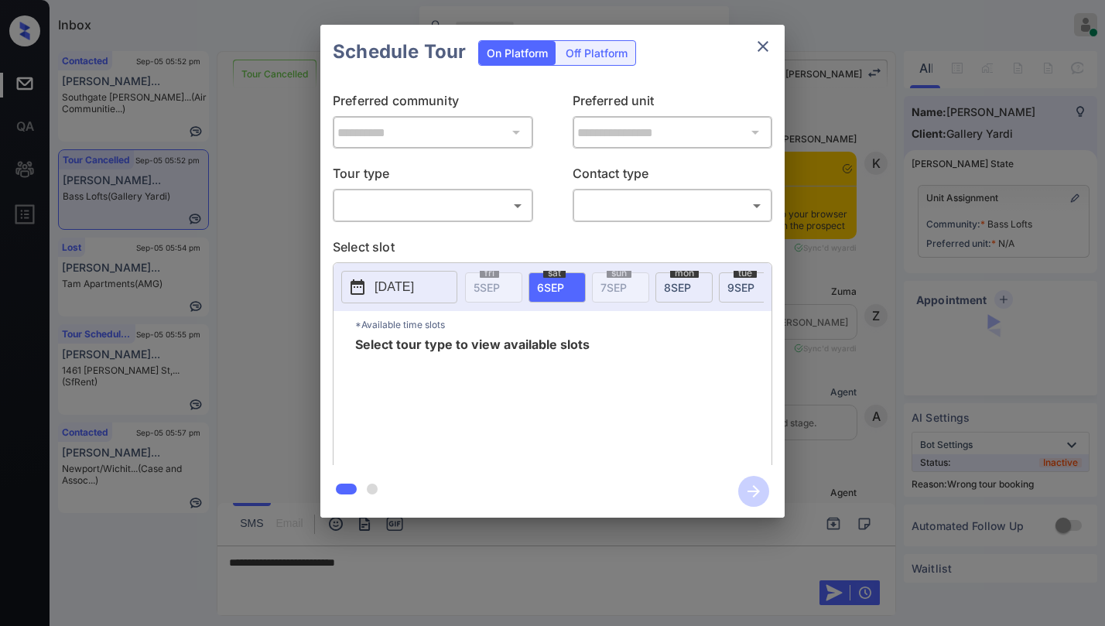
scroll to position [11787, 0]
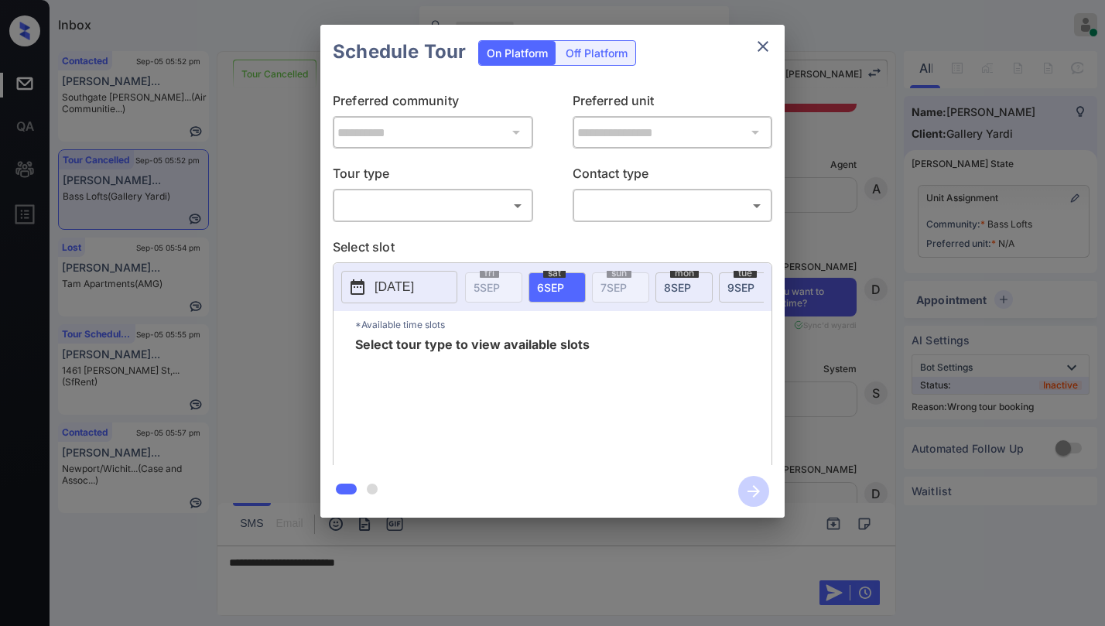
click at [457, 207] on body "Inbox Paolo Gabriel Online Set yourself offline Set yourself on break Profile S…" at bounding box center [552, 313] width 1105 height 626
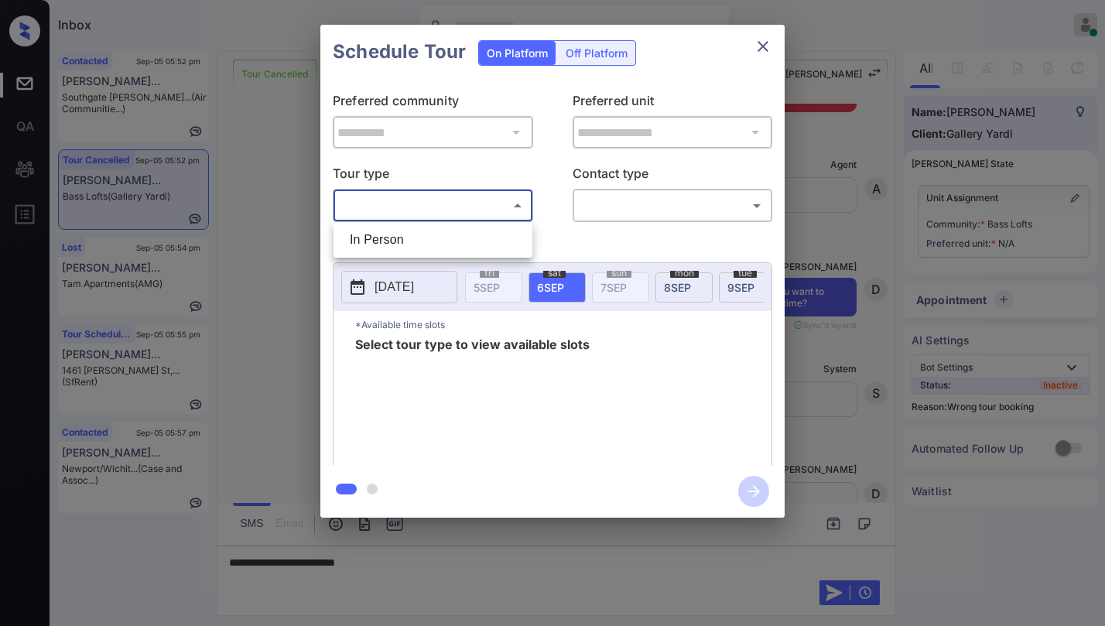
click at [430, 235] on li "In Person" at bounding box center [432, 240] width 191 height 28
type input "********"
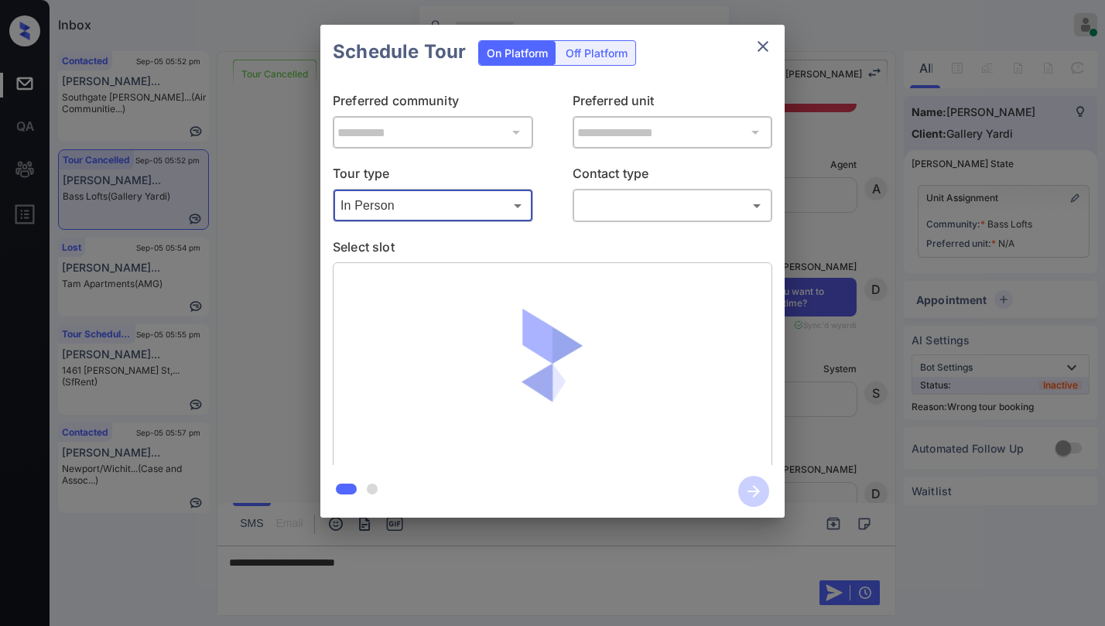
click at [632, 204] on body "Inbox Paolo Gabriel Online Set yourself offline Set yourself on break Profile S…" at bounding box center [552, 313] width 1105 height 626
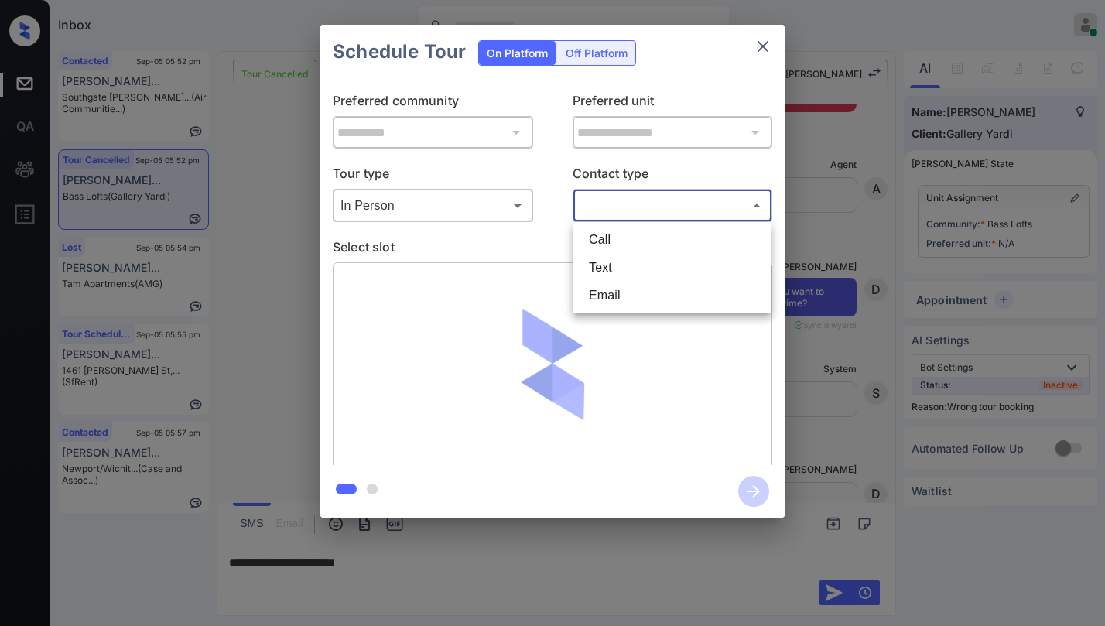
click at [625, 259] on li "Text" at bounding box center [672, 268] width 191 height 28
type input "****"
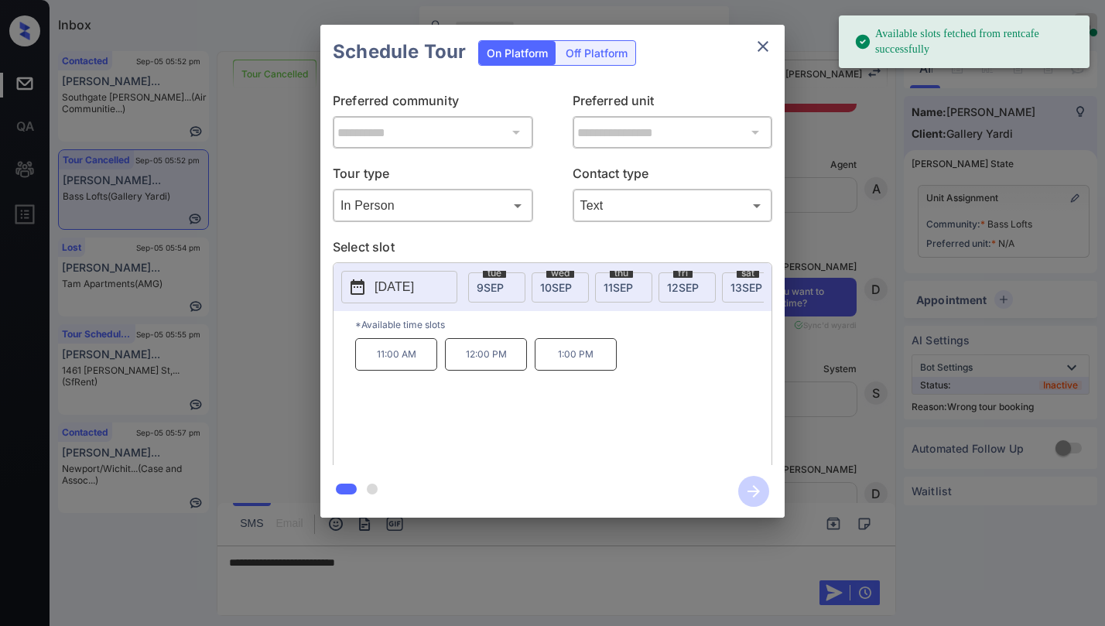
scroll to position [0, 334]
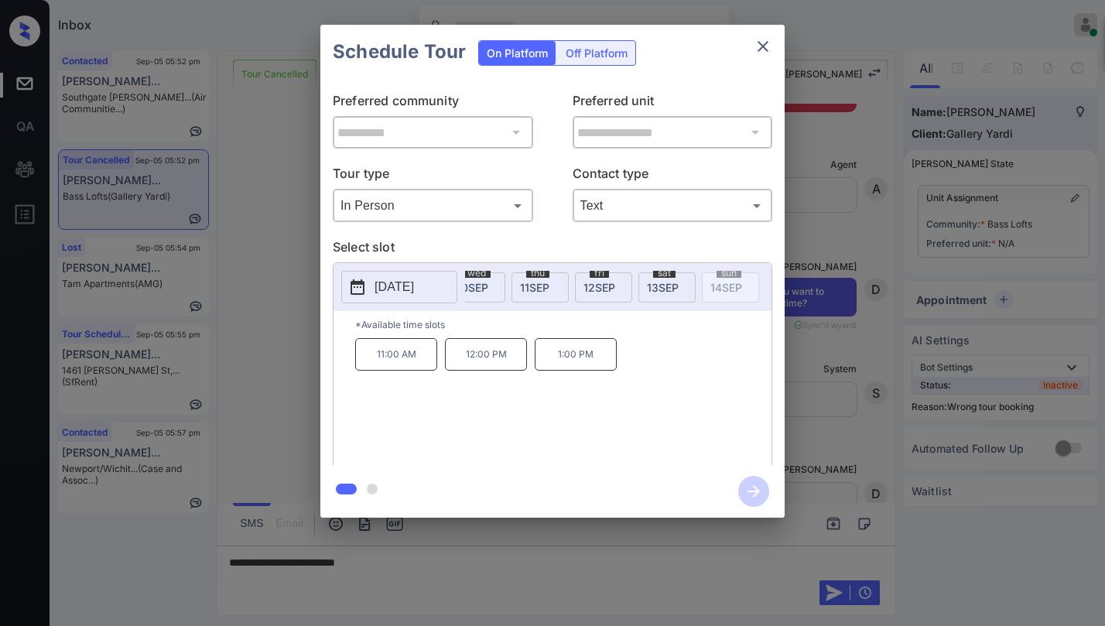
click at [655, 284] on span "13 SEP" at bounding box center [663, 287] width 32 height 13
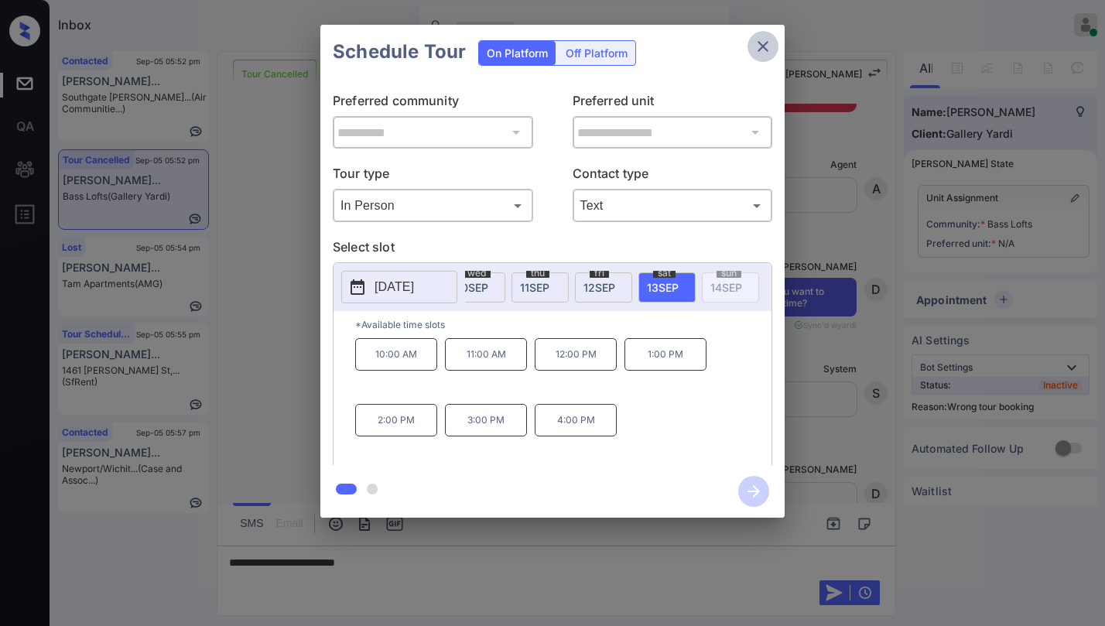
click at [766, 50] on icon "close" at bounding box center [763, 46] width 11 height 11
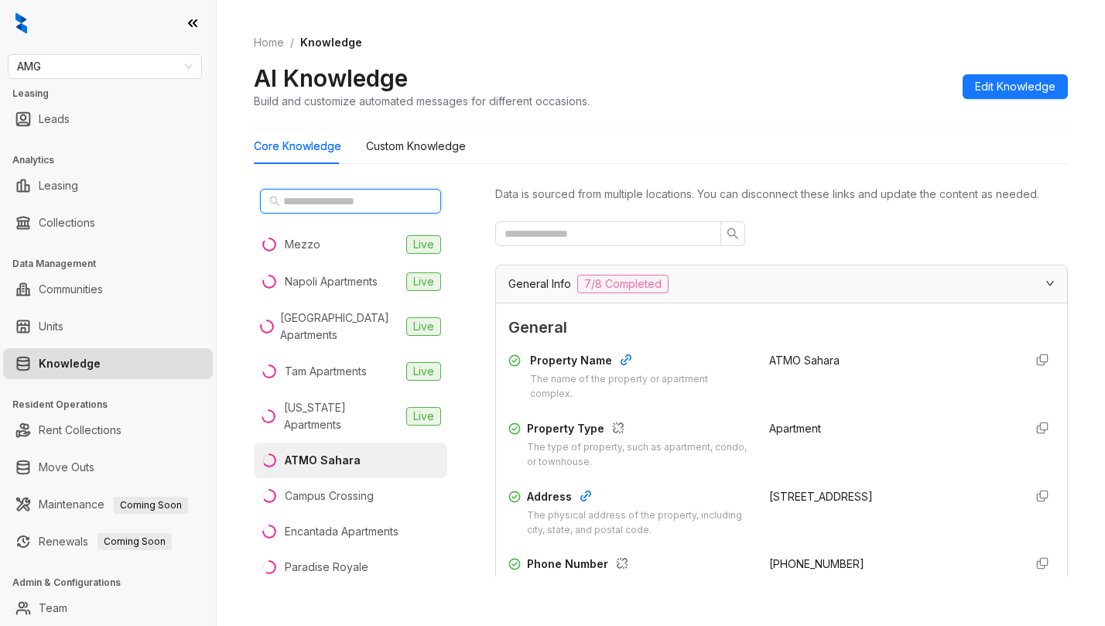
click at [317, 200] on input "text" at bounding box center [351, 201] width 136 height 17
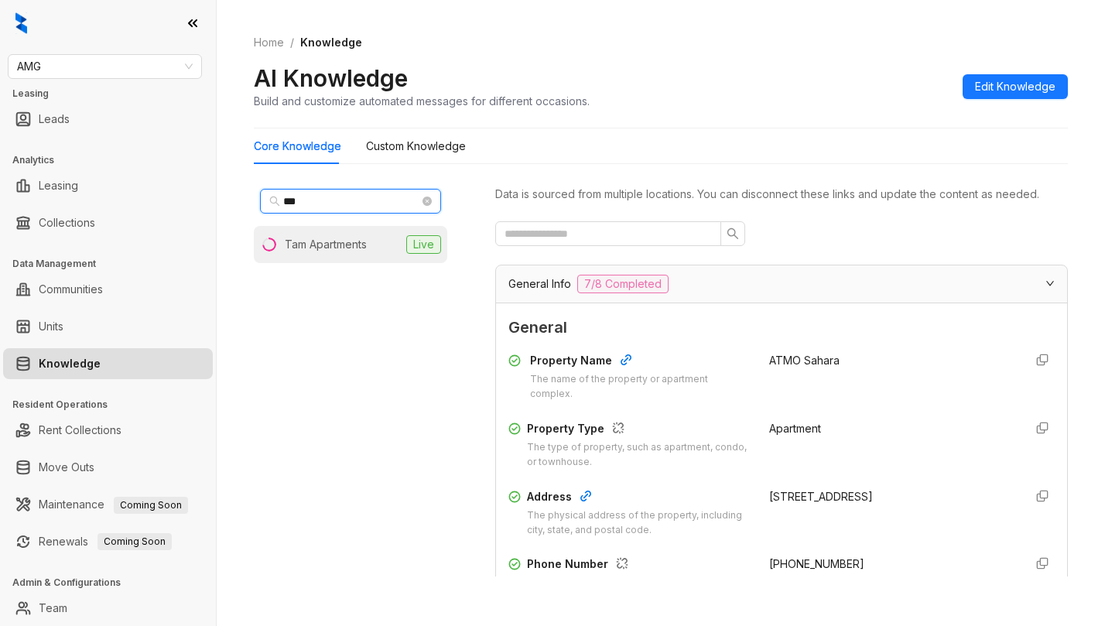
type input "***"
click at [317, 252] on div "Tam Apartments" at bounding box center [326, 244] width 82 height 17
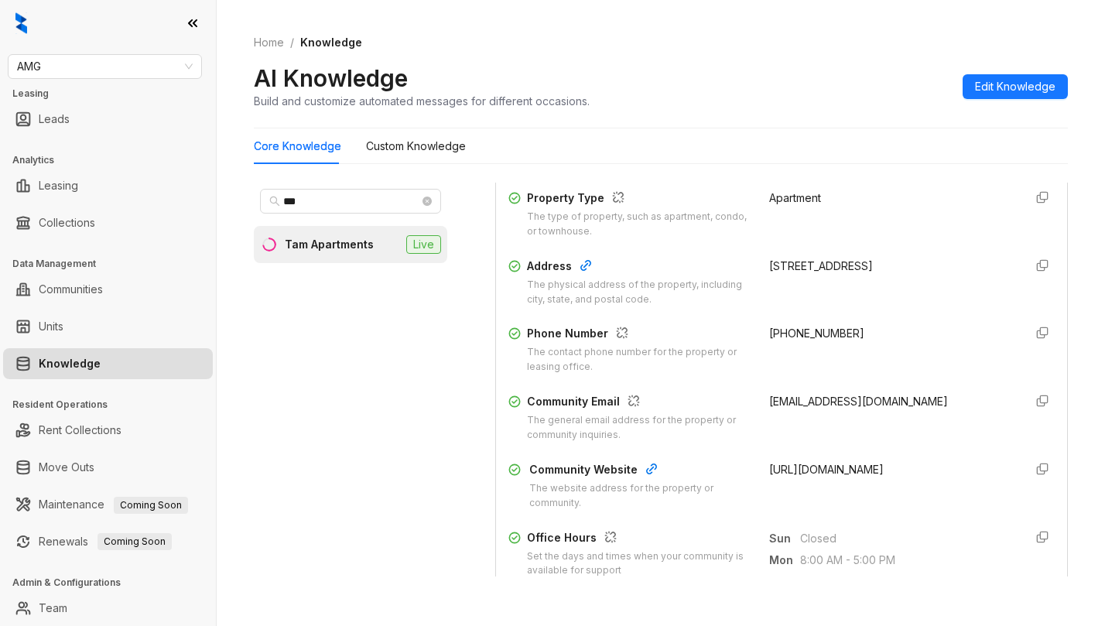
scroll to position [232, 0]
drag, startPoint x: 754, startPoint y: 347, endPoint x: 848, endPoint y: 356, distance: 94.9
click at [848, 356] on div "[PHONE_NUMBER]" at bounding box center [890, 349] width 242 height 50
copy span "[PHONE_NUMBER]"
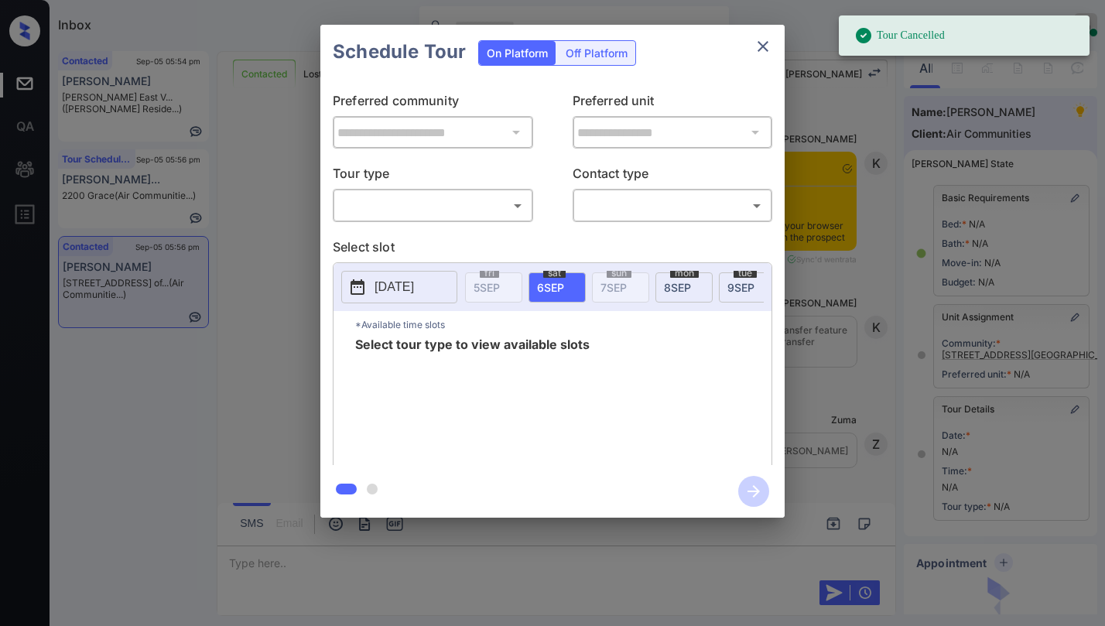
click at [410, 197] on body "Tour Cancelled Inbox [PERSON_NAME] Online Set yourself offline Set yourself on …" at bounding box center [552, 313] width 1105 height 626
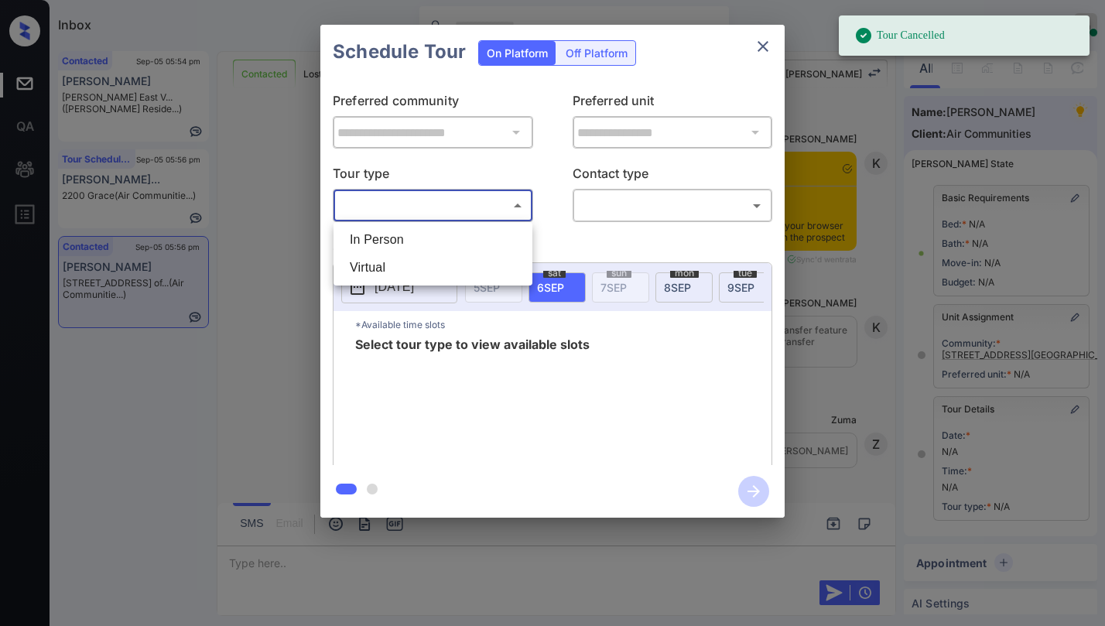
scroll to position [11928, 0]
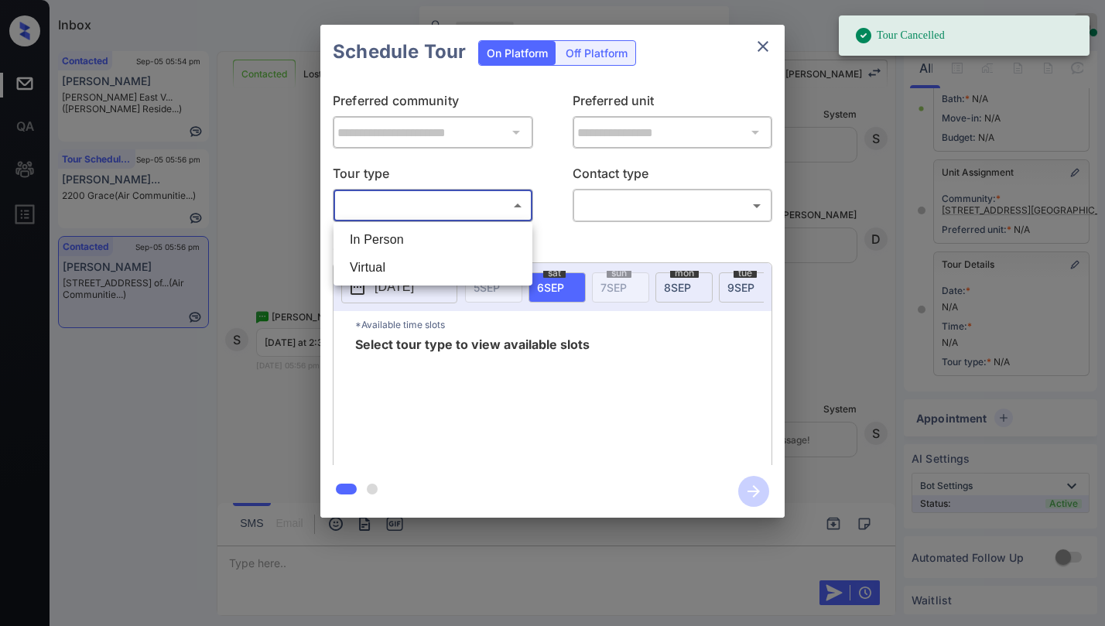
click at [399, 240] on li "In Person" at bounding box center [432, 240] width 191 height 28
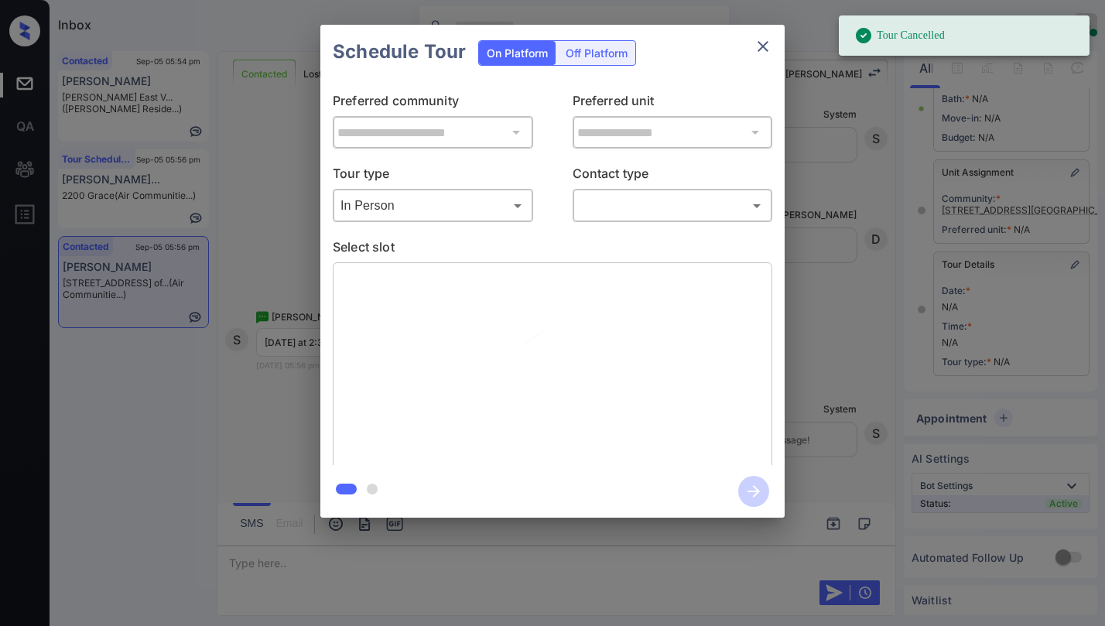
click at [620, 220] on div "​ ​" at bounding box center [673, 205] width 200 height 33
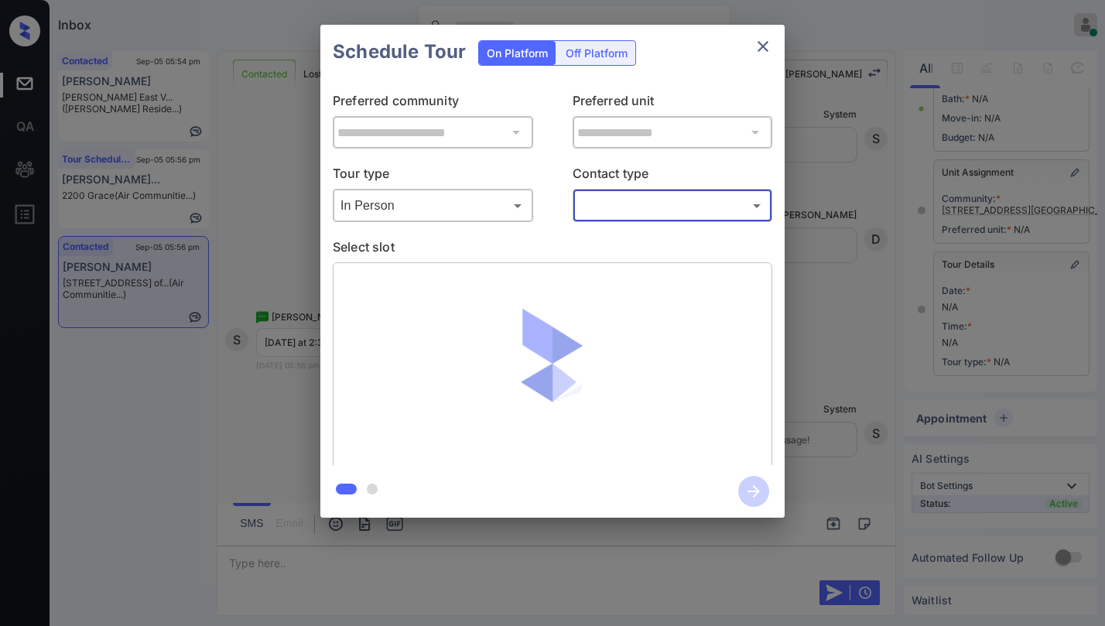
click at [628, 216] on body "Tour Cancelled Inbox Paolo Gabriel Online Set yourself offline Set yourself on …" at bounding box center [552, 313] width 1105 height 626
click at [458, 207] on div at bounding box center [552, 313] width 1105 height 626
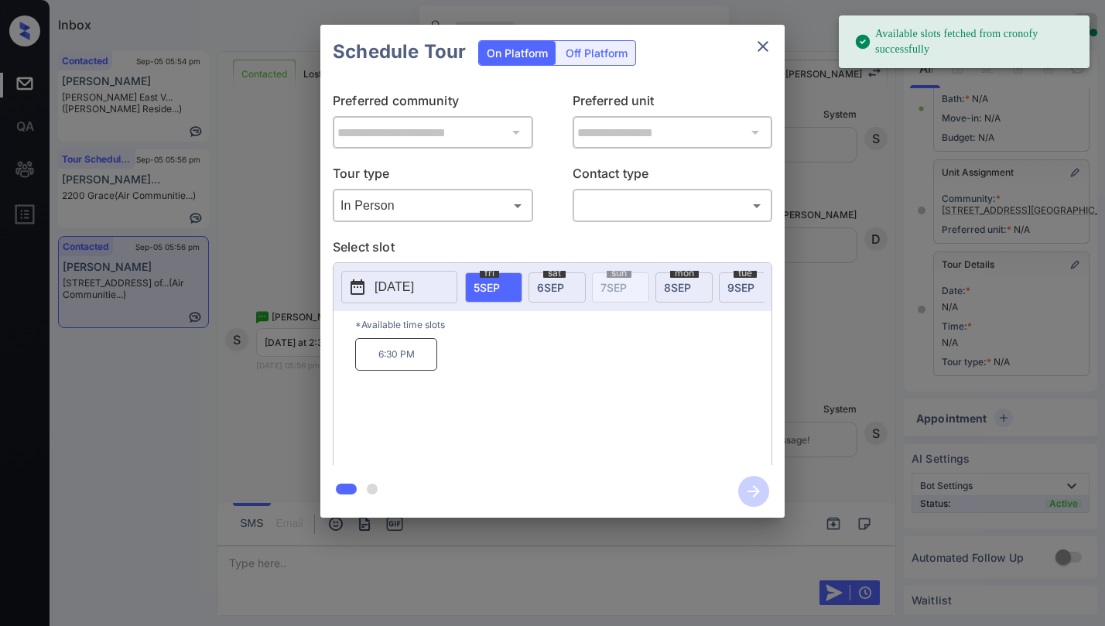
click at [443, 205] on body "Available slots fetched from cronofy successfully Inbox Paolo Gabriel Online Se…" at bounding box center [552, 313] width 1105 height 626
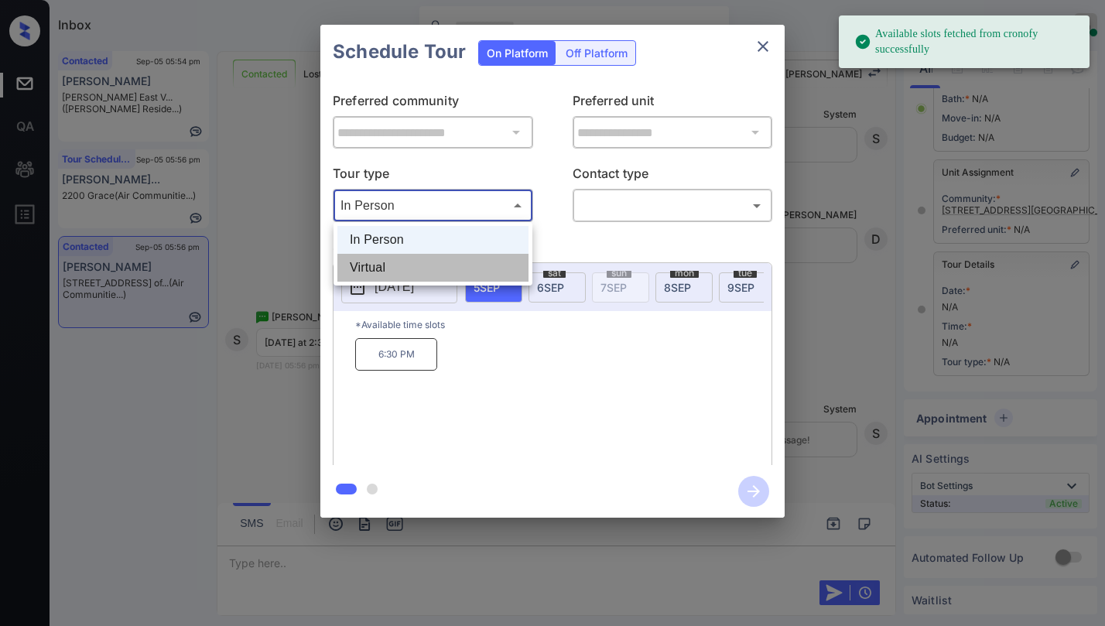
drag, startPoint x: 417, startPoint y: 259, endPoint x: 537, endPoint y: 223, distance: 125.1
click at [417, 259] on li "Virtual" at bounding box center [432, 268] width 191 height 28
type input "*******"
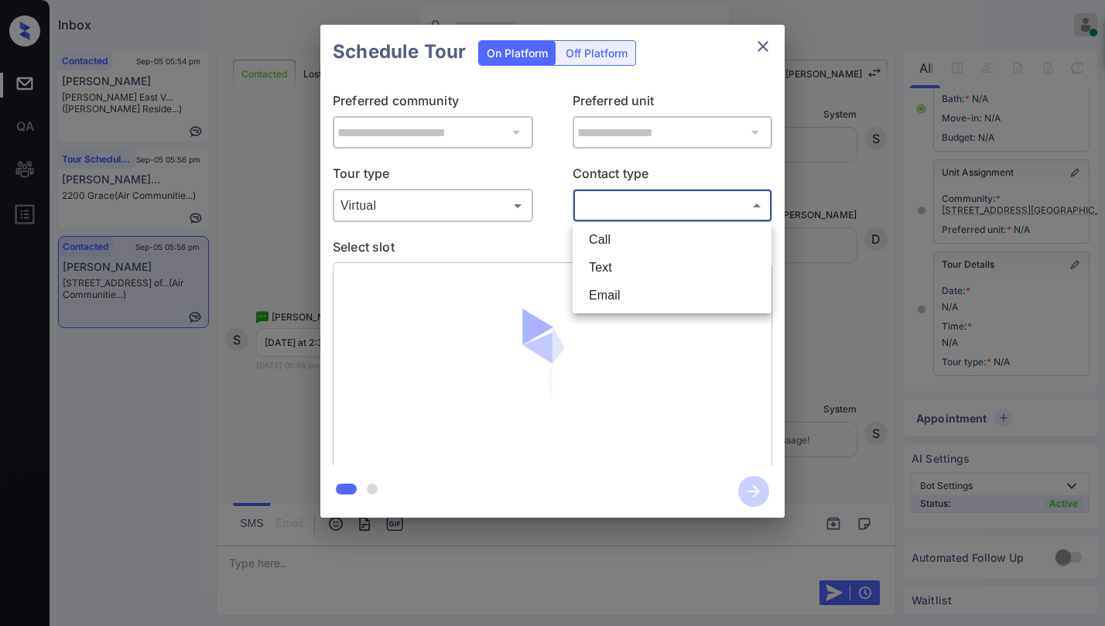
click at [601, 205] on body "Available slots fetched from cronofy successfully Inbox Paolo Gabriel Online Se…" at bounding box center [552, 313] width 1105 height 626
click at [612, 259] on li "Text" at bounding box center [672, 268] width 191 height 28
type input "****"
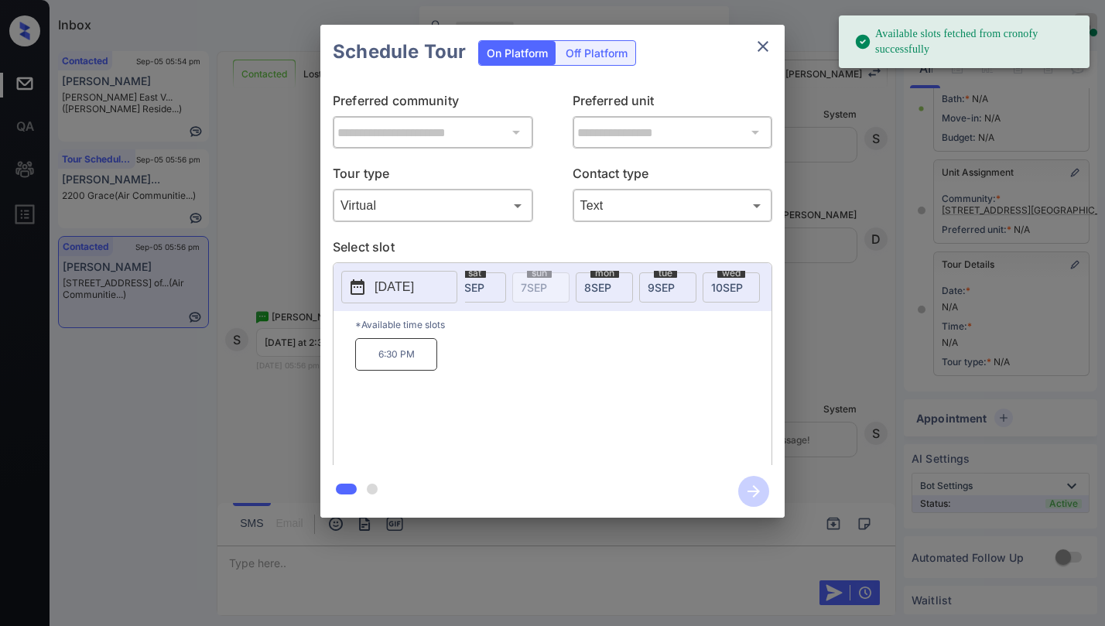
scroll to position [0, 91]
click at [583, 286] on span "8 SEP" at bounding box center [587, 287] width 27 height 13
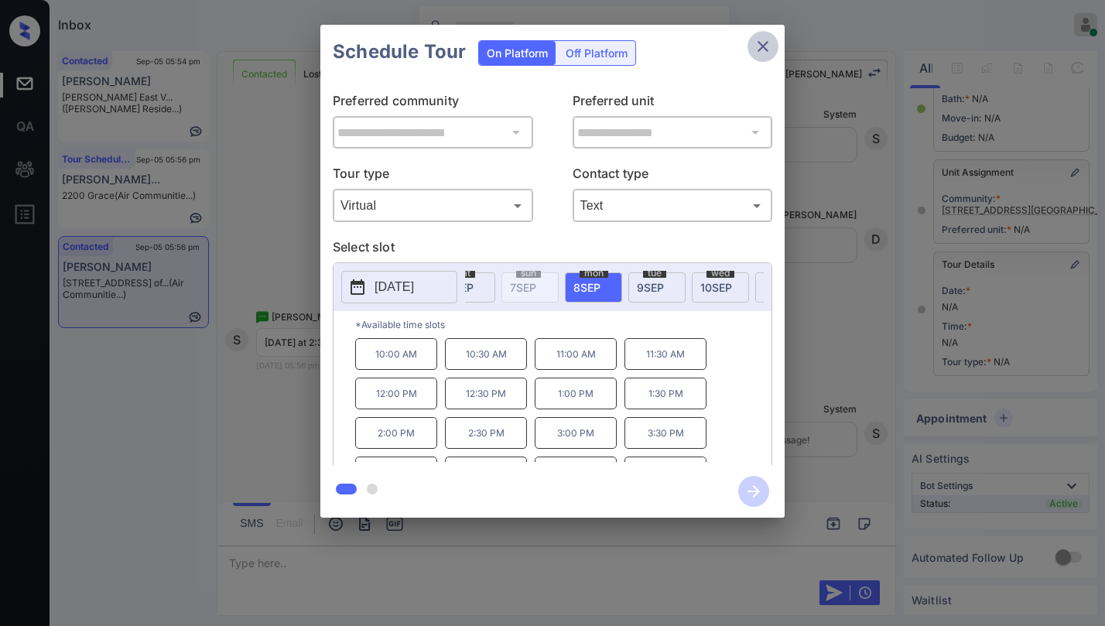
click at [757, 47] on icon "close" at bounding box center [763, 46] width 19 height 19
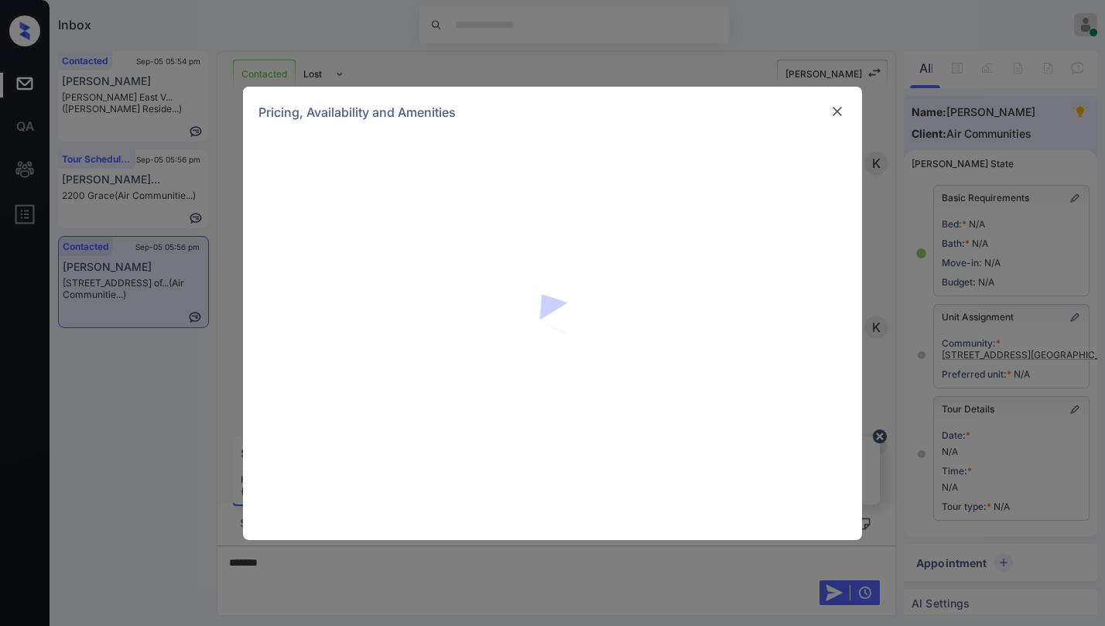
scroll to position [156, 0]
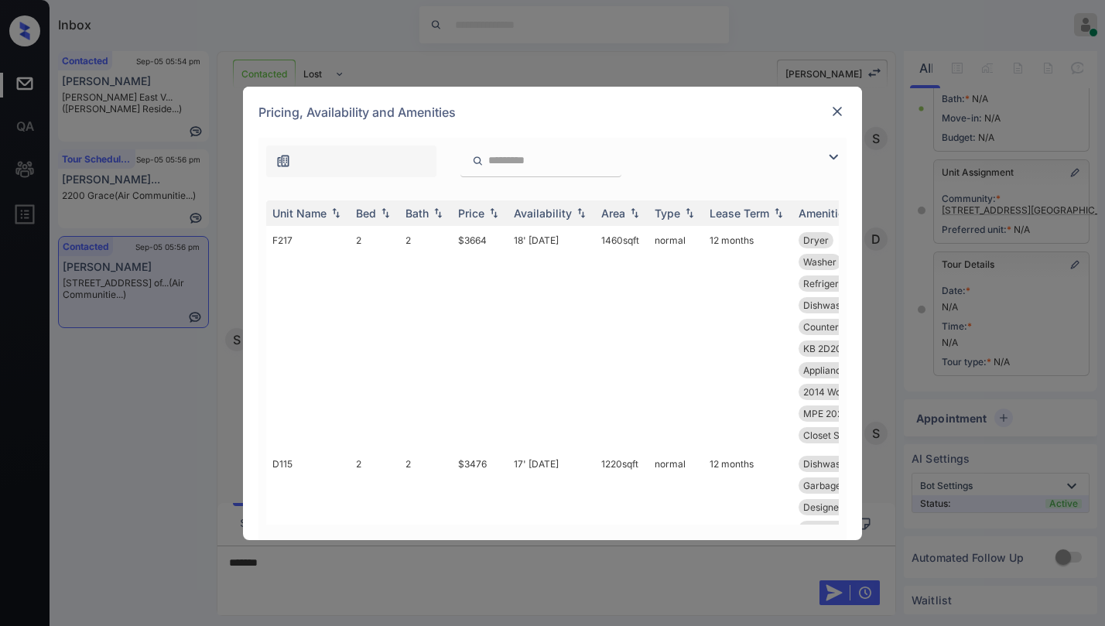
click at [834, 112] on img at bounding box center [837, 111] width 15 height 15
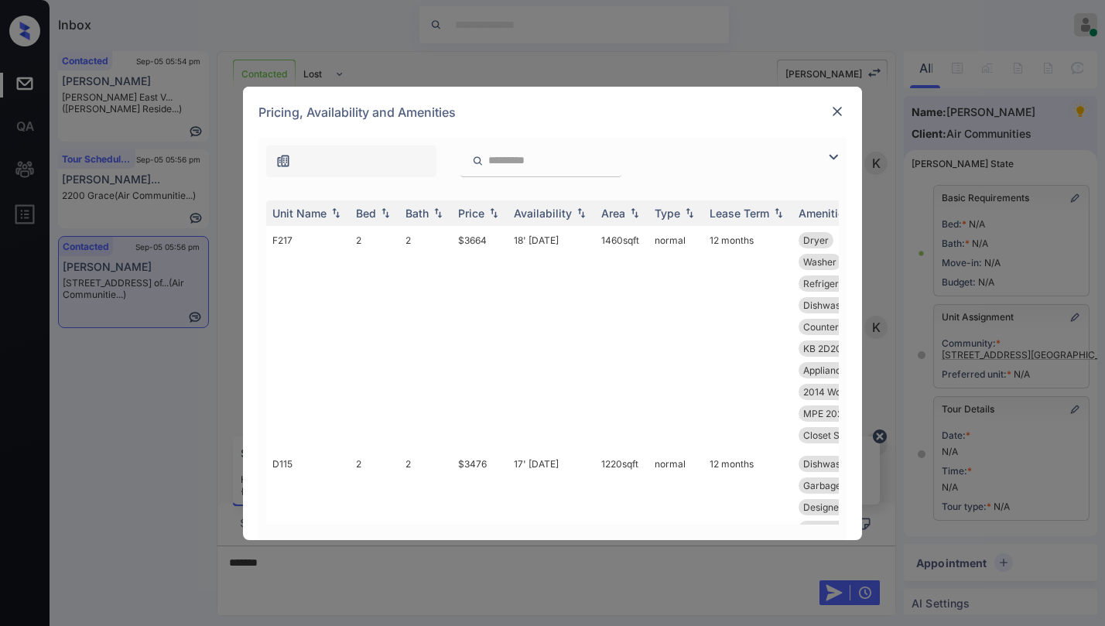
scroll to position [156, 0]
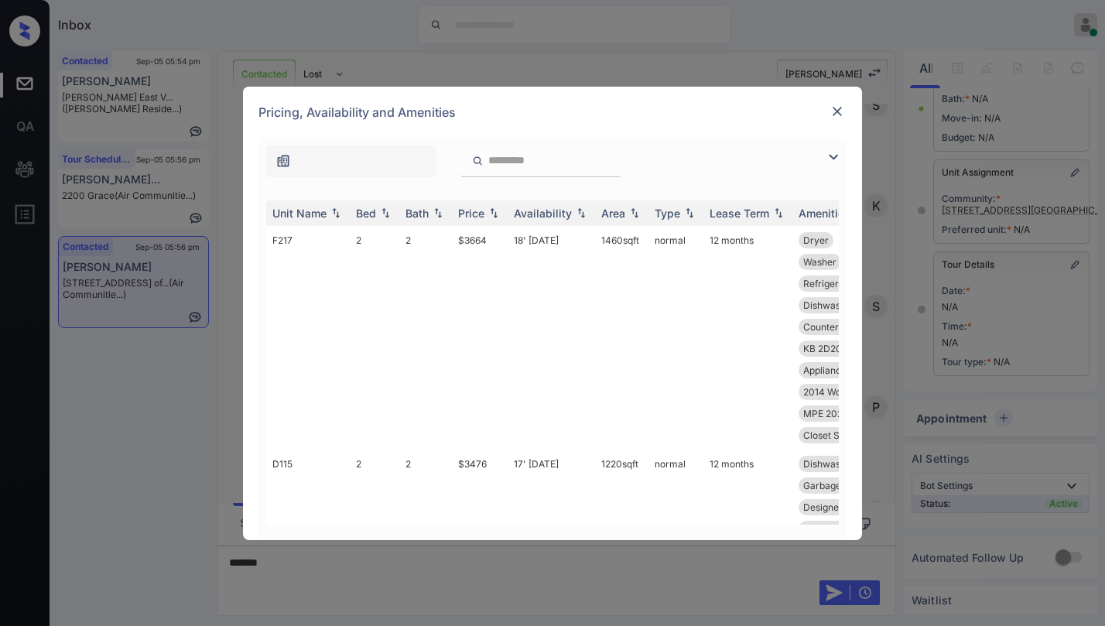
click at [831, 157] on img at bounding box center [833, 157] width 19 height 19
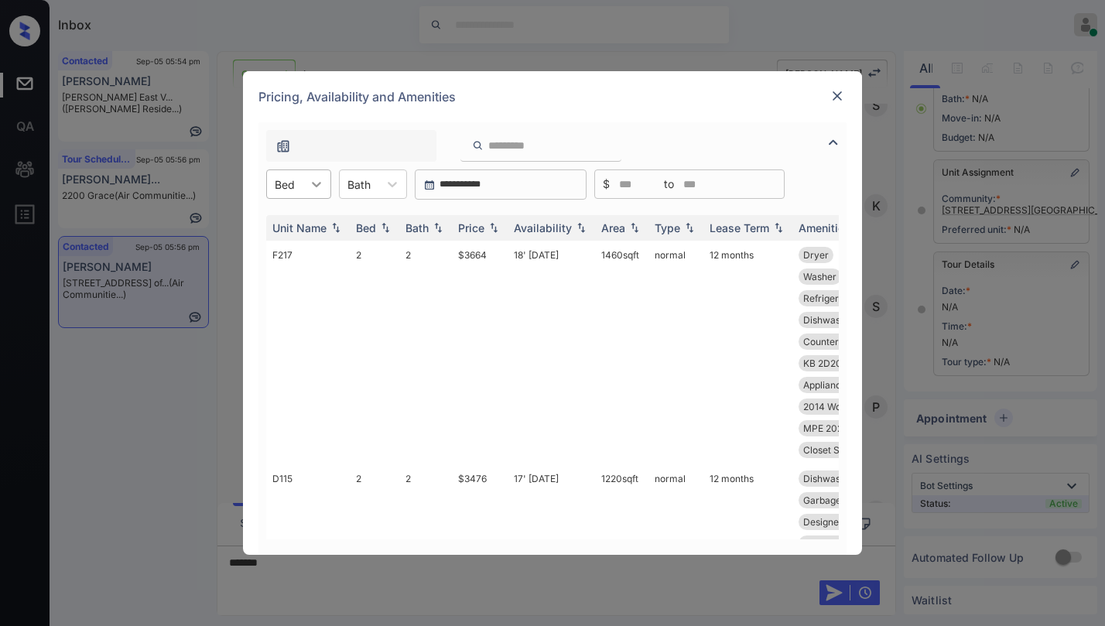
click at [316, 185] on icon at bounding box center [316, 184] width 9 height 5
click at [289, 251] on div "1" at bounding box center [298, 250] width 65 height 28
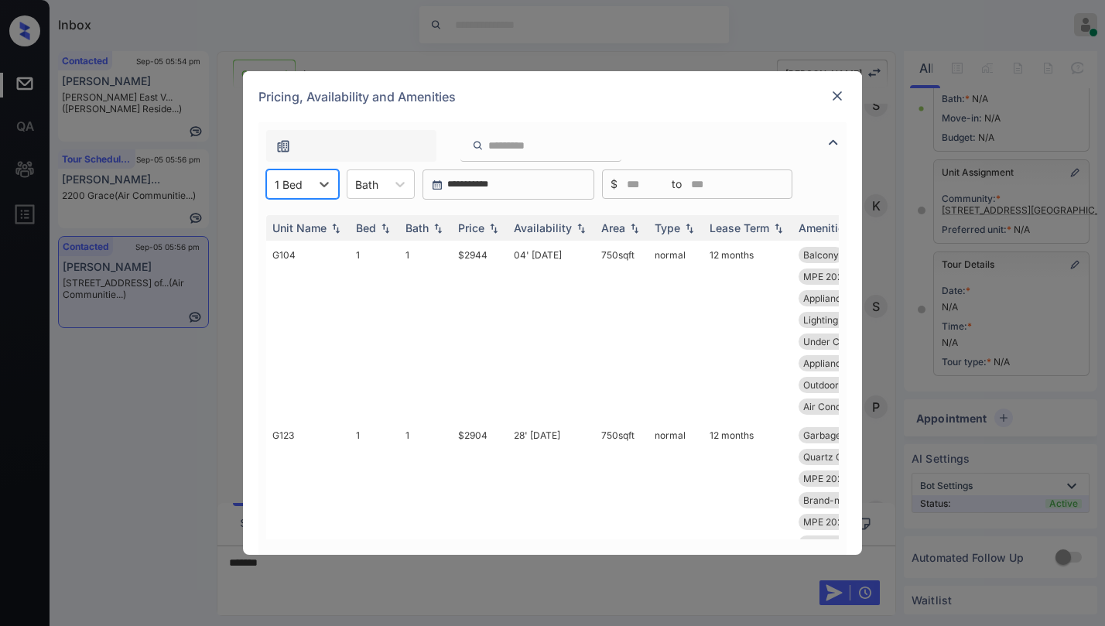
click at [299, 190] on div at bounding box center [289, 184] width 28 height 16
click at [286, 274] on div "2" at bounding box center [302, 278] width 73 height 28
click at [467, 228] on div "Price" at bounding box center [471, 227] width 26 height 13
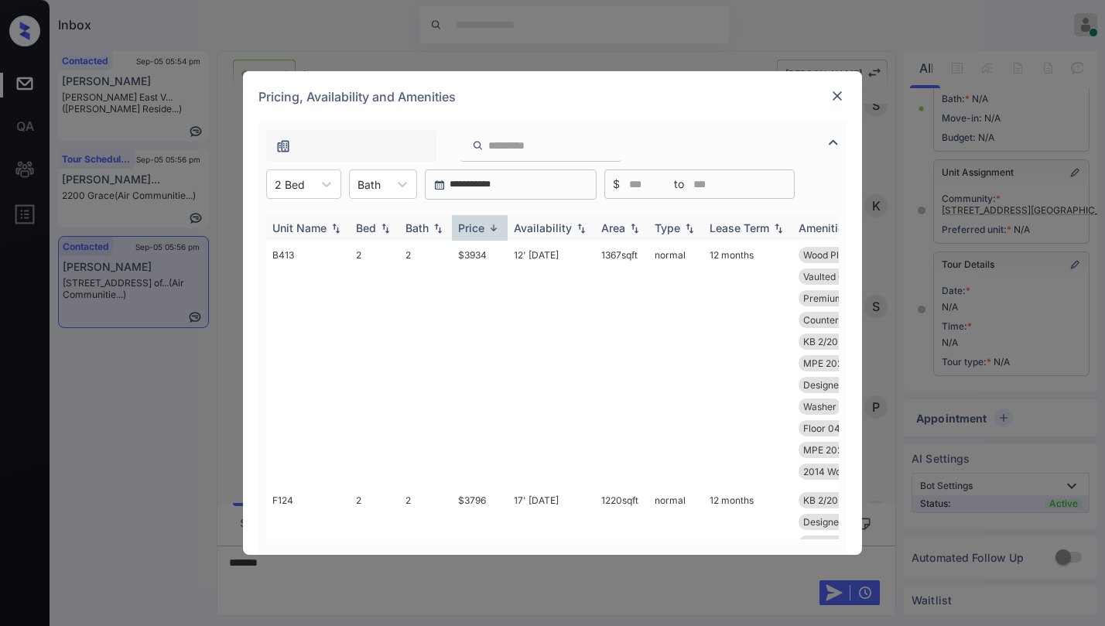
click at [472, 227] on div "Price" at bounding box center [471, 227] width 26 height 13
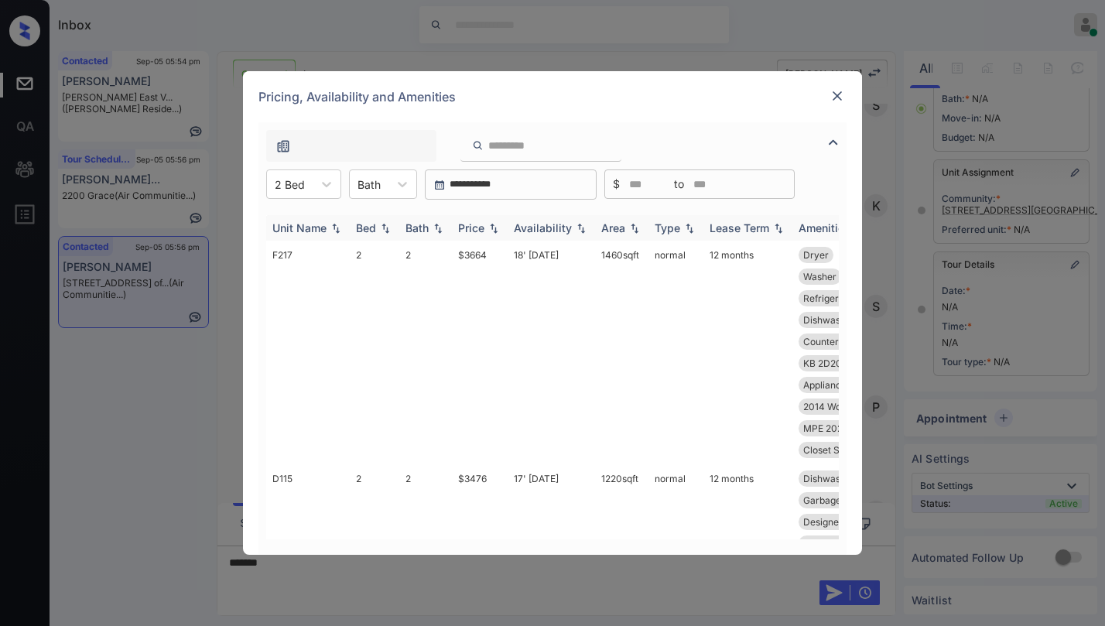
click at [472, 227] on div "Price" at bounding box center [471, 227] width 26 height 13
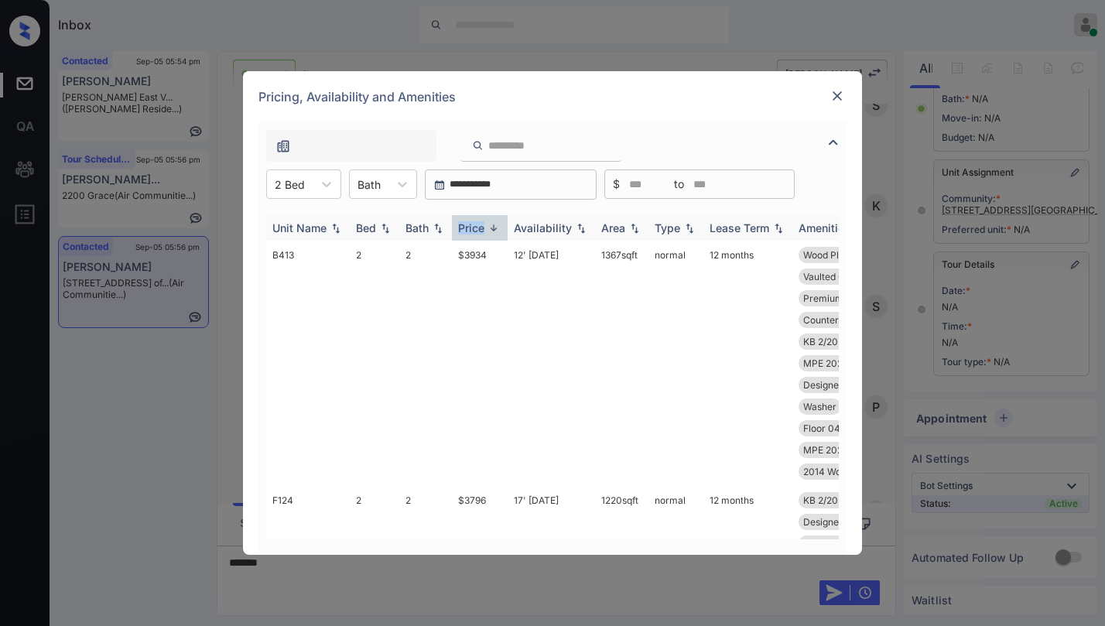
click at [472, 227] on div "Price" at bounding box center [471, 227] width 26 height 13
click at [474, 226] on div "Price" at bounding box center [471, 227] width 26 height 13
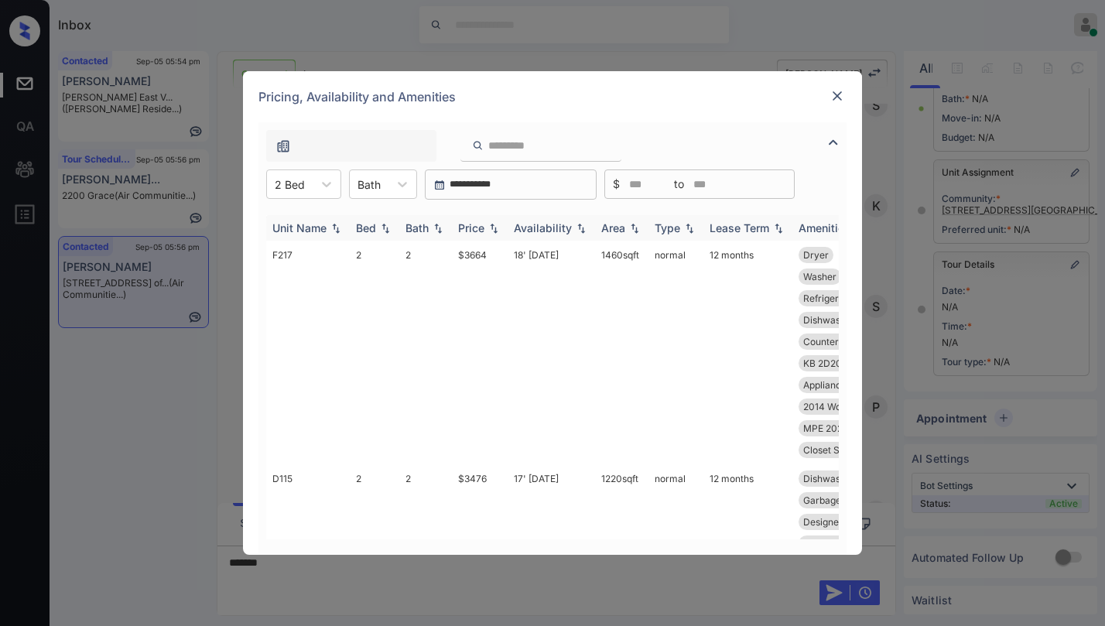
click at [478, 225] on div "Price" at bounding box center [471, 227] width 26 height 13
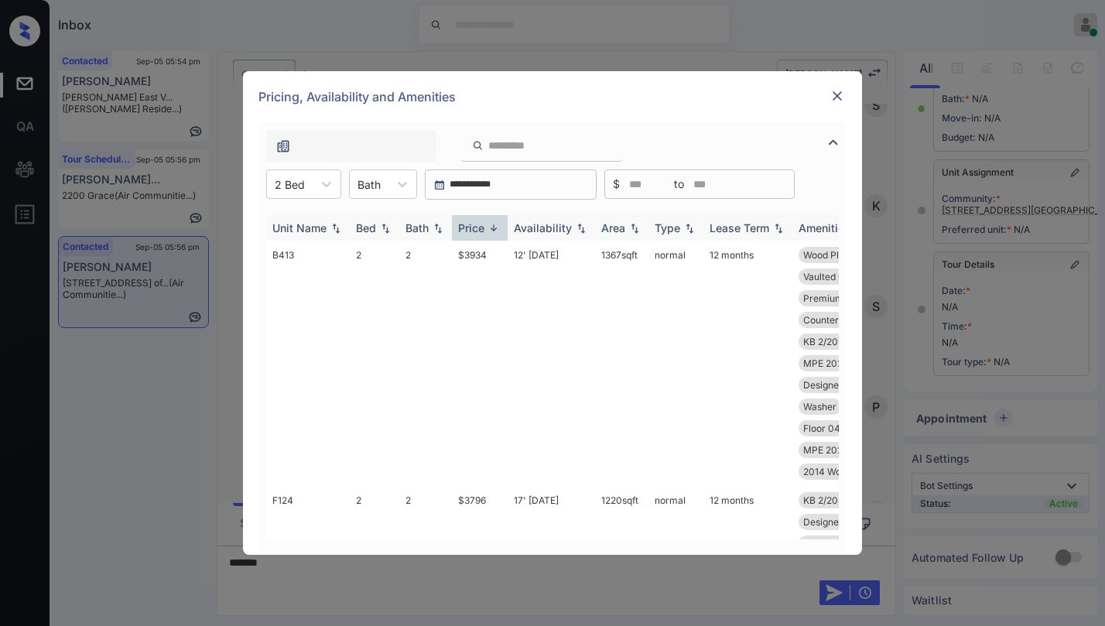
click at [479, 225] on div "Price" at bounding box center [471, 227] width 26 height 13
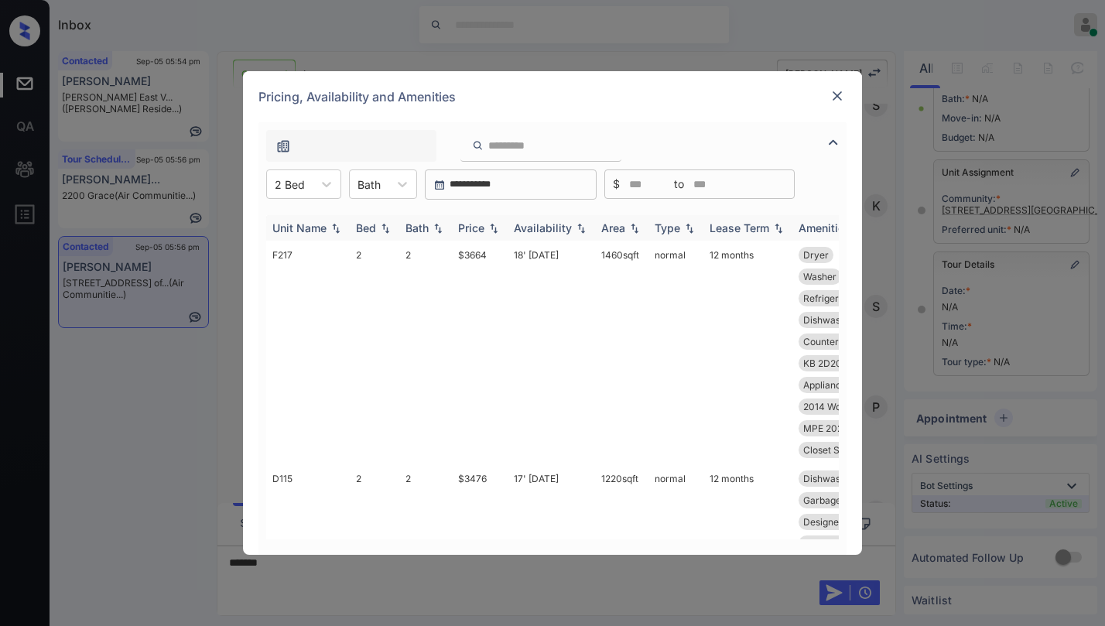
click at [479, 225] on div "Price" at bounding box center [471, 227] width 26 height 13
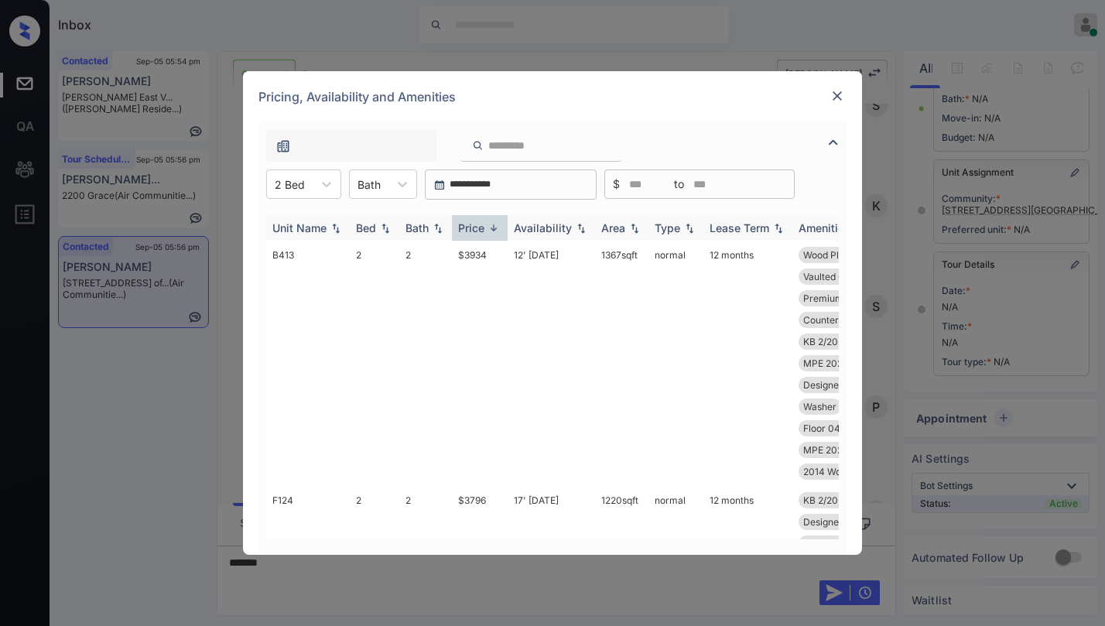
click at [479, 225] on div "Price" at bounding box center [471, 227] width 26 height 13
click at [482, 255] on td "$3341" at bounding box center [480, 353] width 56 height 224
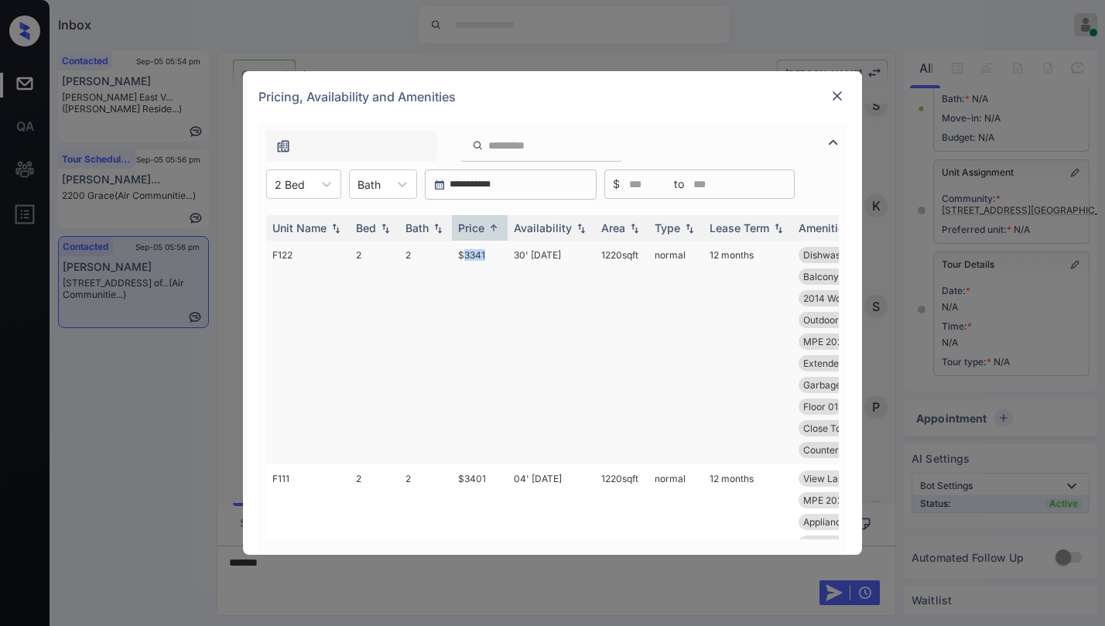
click at [482, 255] on td "$3341" at bounding box center [480, 353] width 56 height 224
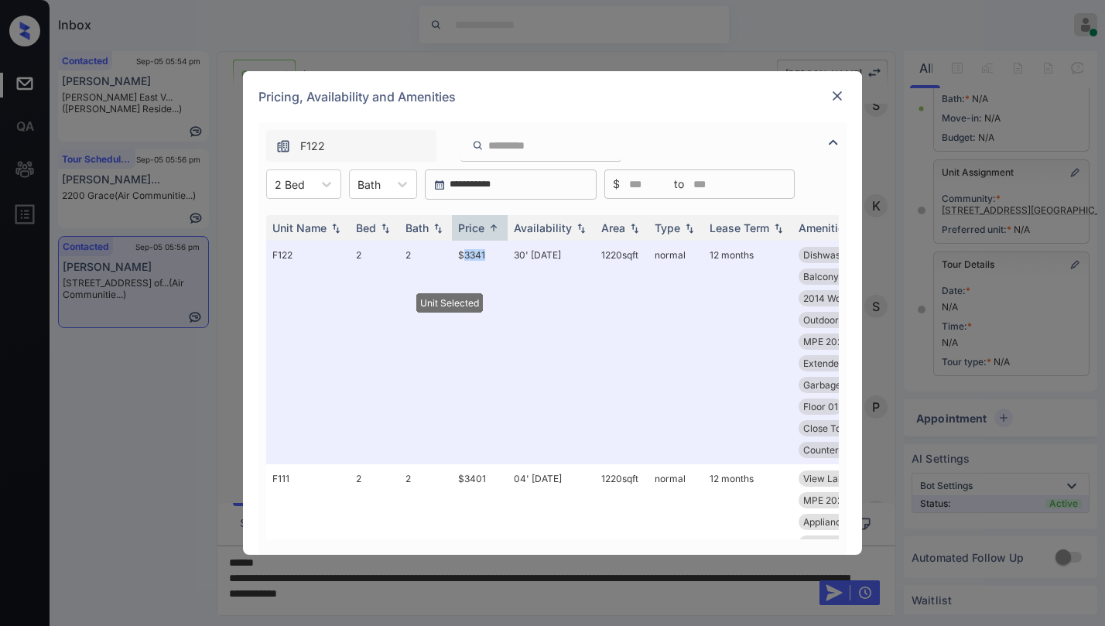
click at [834, 98] on img at bounding box center [837, 95] width 15 height 15
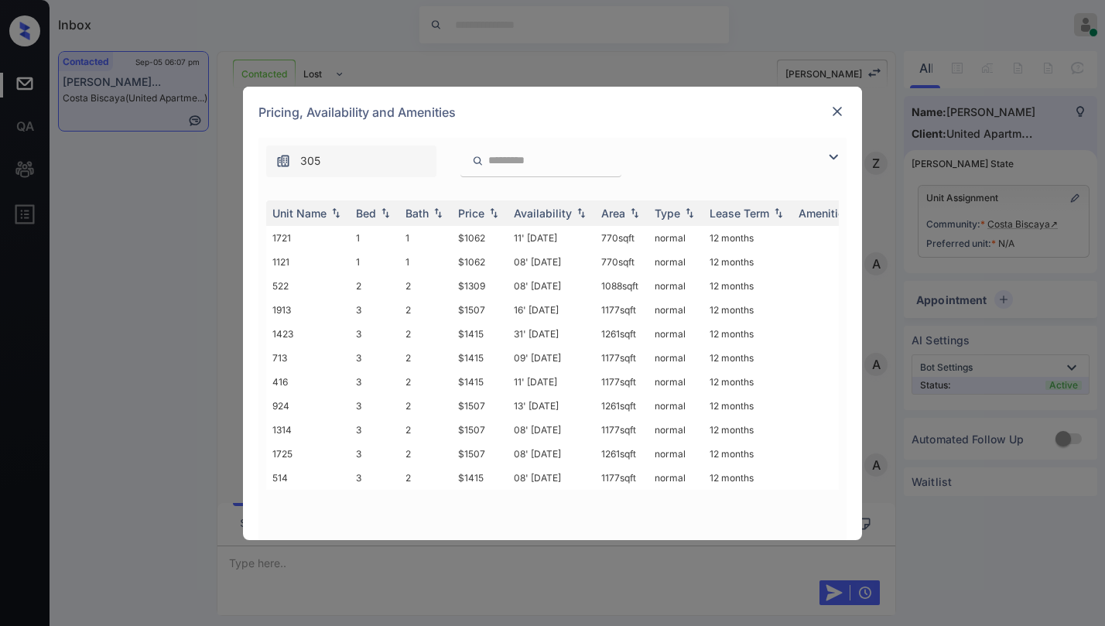
scroll to position [3773, 0]
click at [832, 156] on img at bounding box center [833, 157] width 19 height 19
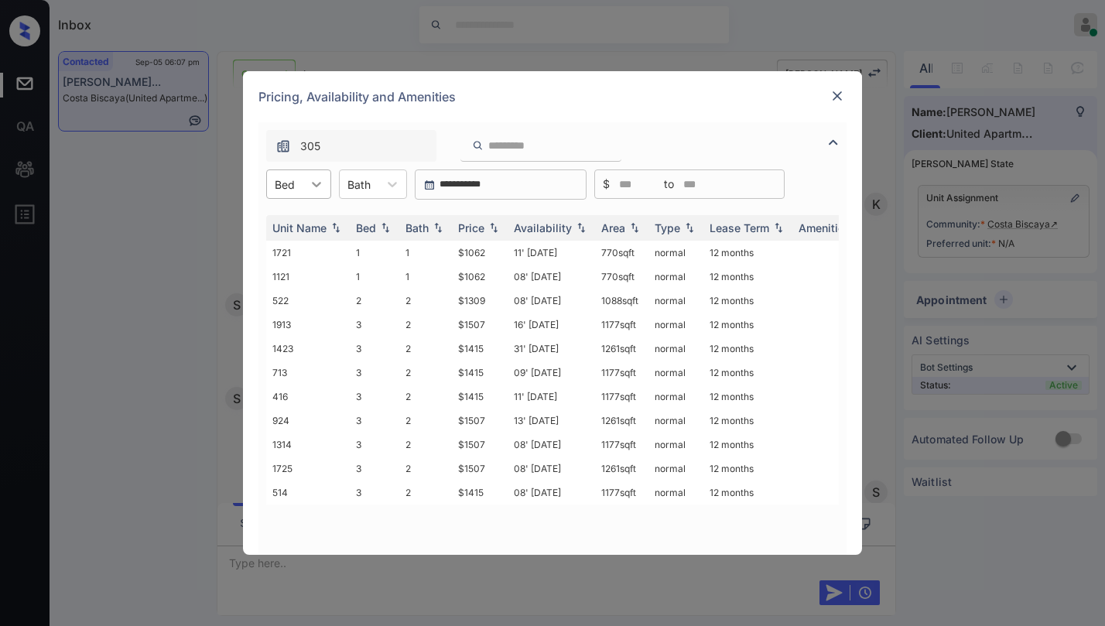
click at [308, 194] on div at bounding box center [317, 184] width 28 height 28
click at [290, 275] on div "3" at bounding box center [298, 278] width 65 height 28
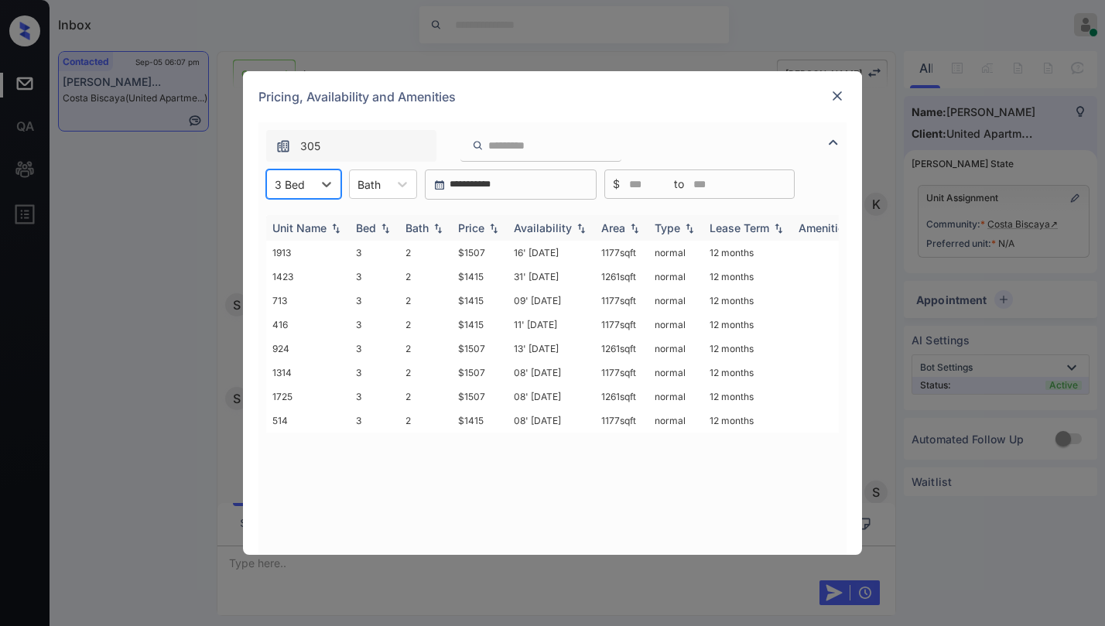
click at [483, 228] on div "Price" at bounding box center [471, 227] width 26 height 13
click at [485, 228] on div "Price" at bounding box center [471, 227] width 26 height 13
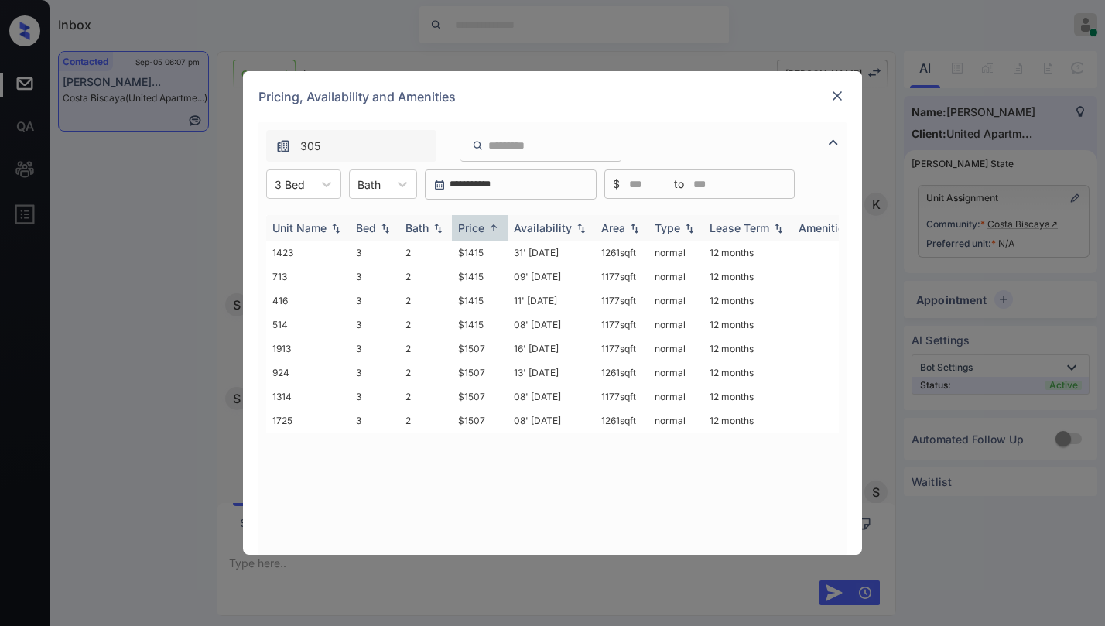
click at [485, 228] on div "Price" at bounding box center [471, 227] width 26 height 13
click at [473, 221] on th "Price" at bounding box center [480, 228] width 56 height 26
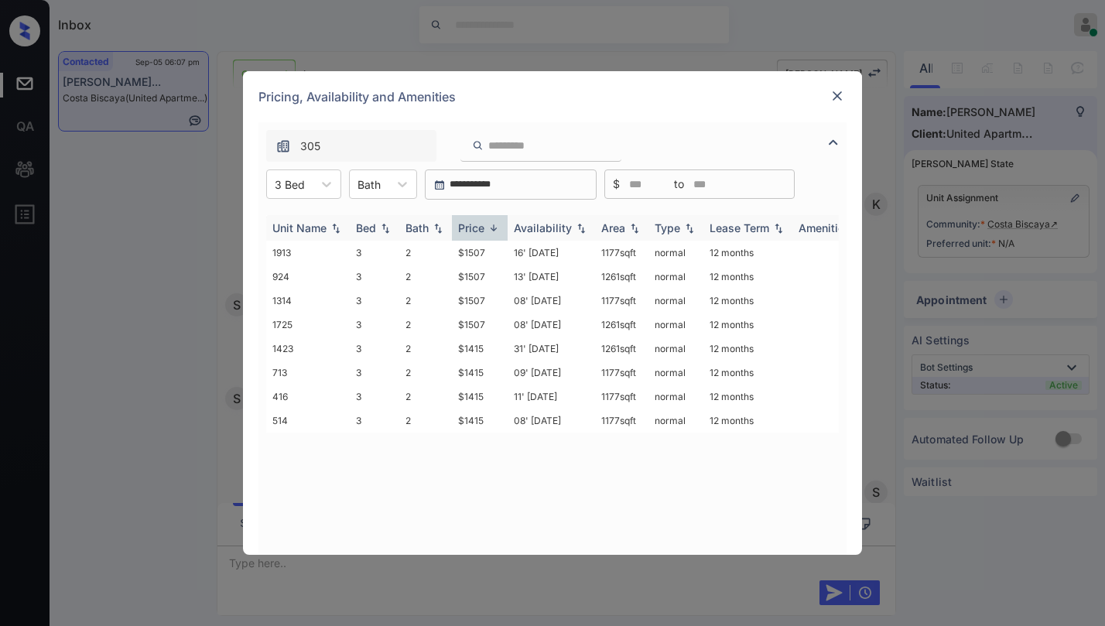
click at [473, 221] on th "Price" at bounding box center [480, 228] width 56 height 26
click at [474, 281] on td "$1415" at bounding box center [480, 277] width 56 height 24
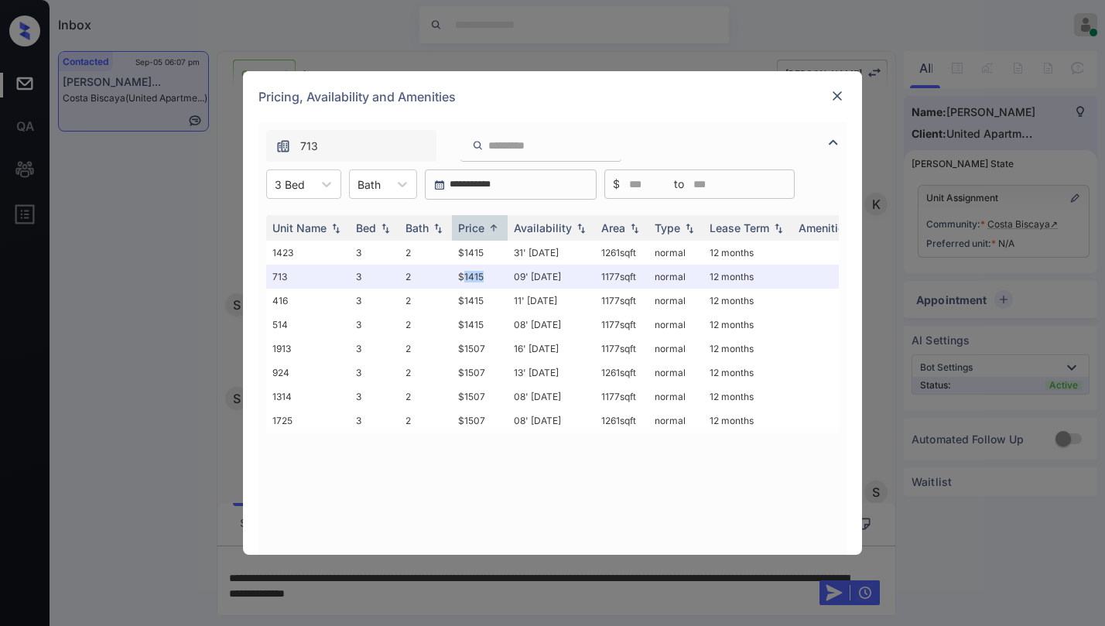
click at [832, 101] on img at bounding box center [837, 95] width 15 height 15
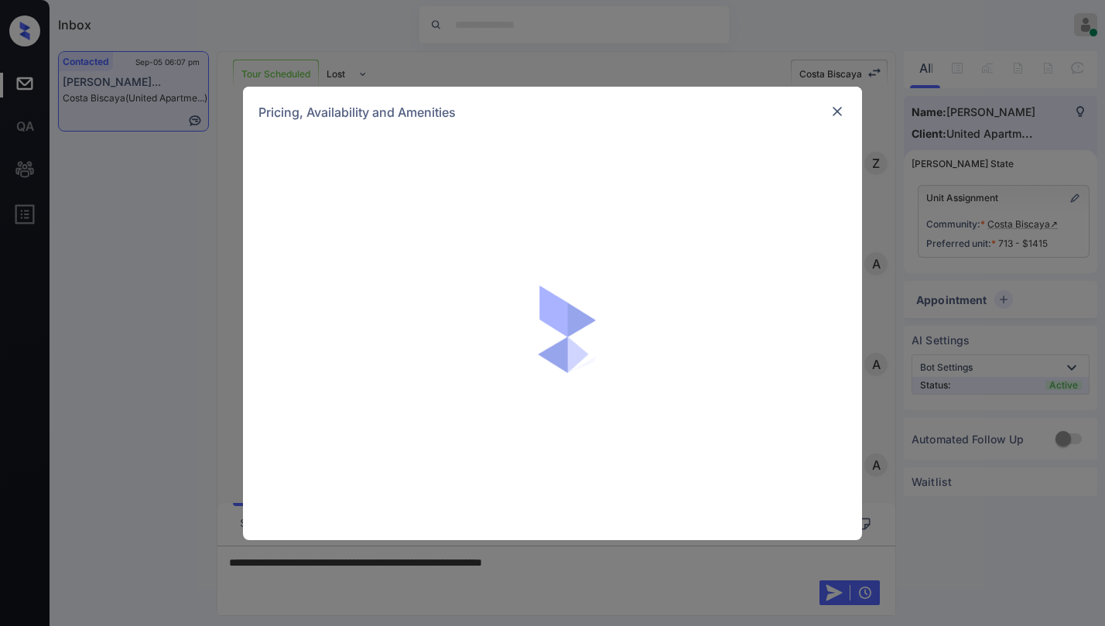
scroll to position [4493, 0]
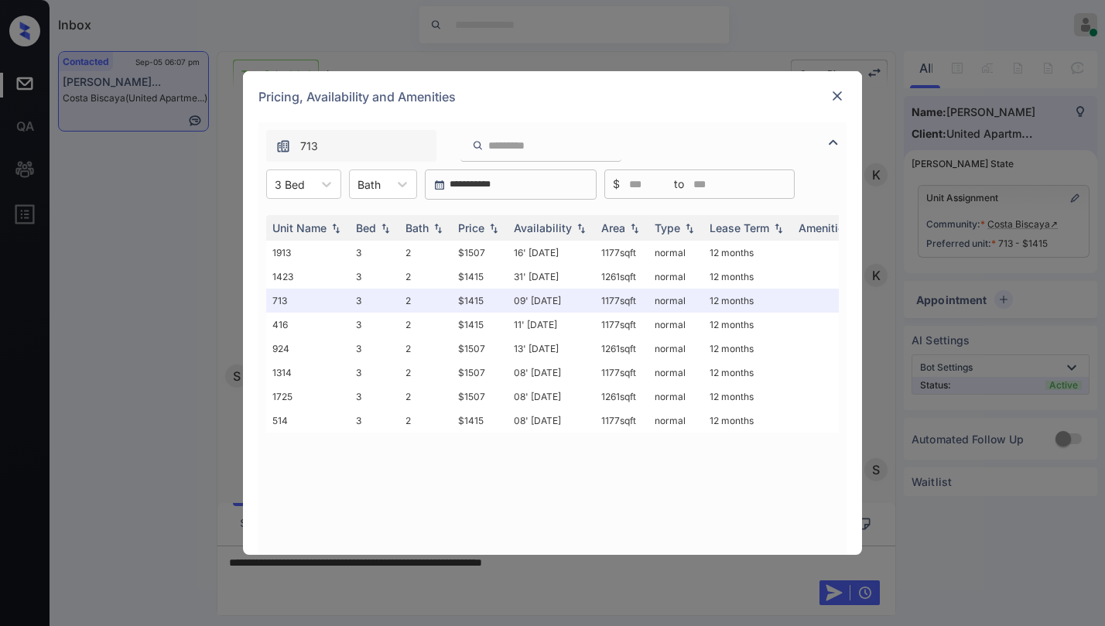
click at [844, 98] on img at bounding box center [837, 95] width 15 height 15
